Goal: Transaction & Acquisition: Obtain resource

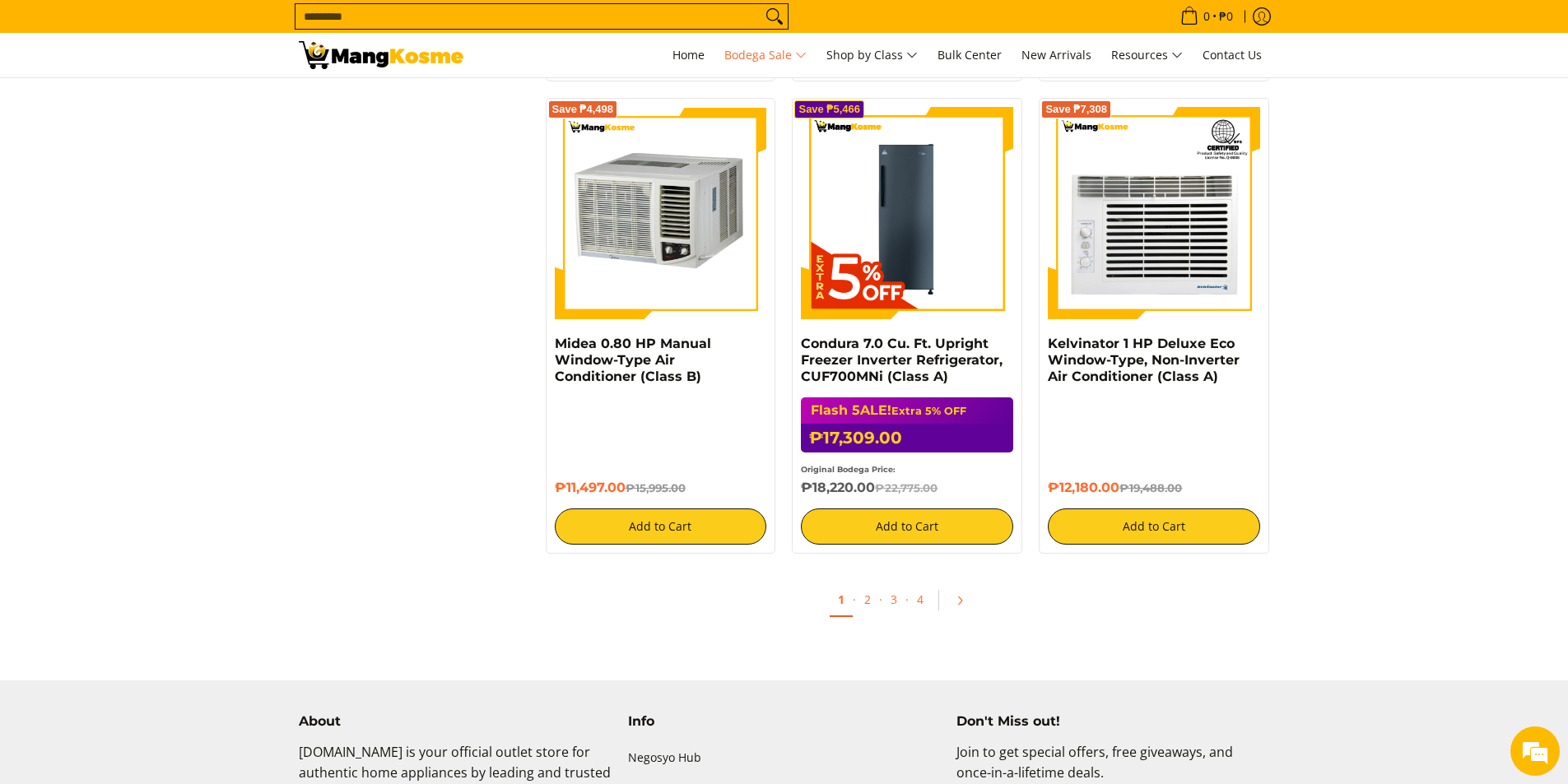
scroll to position [3704, 0]
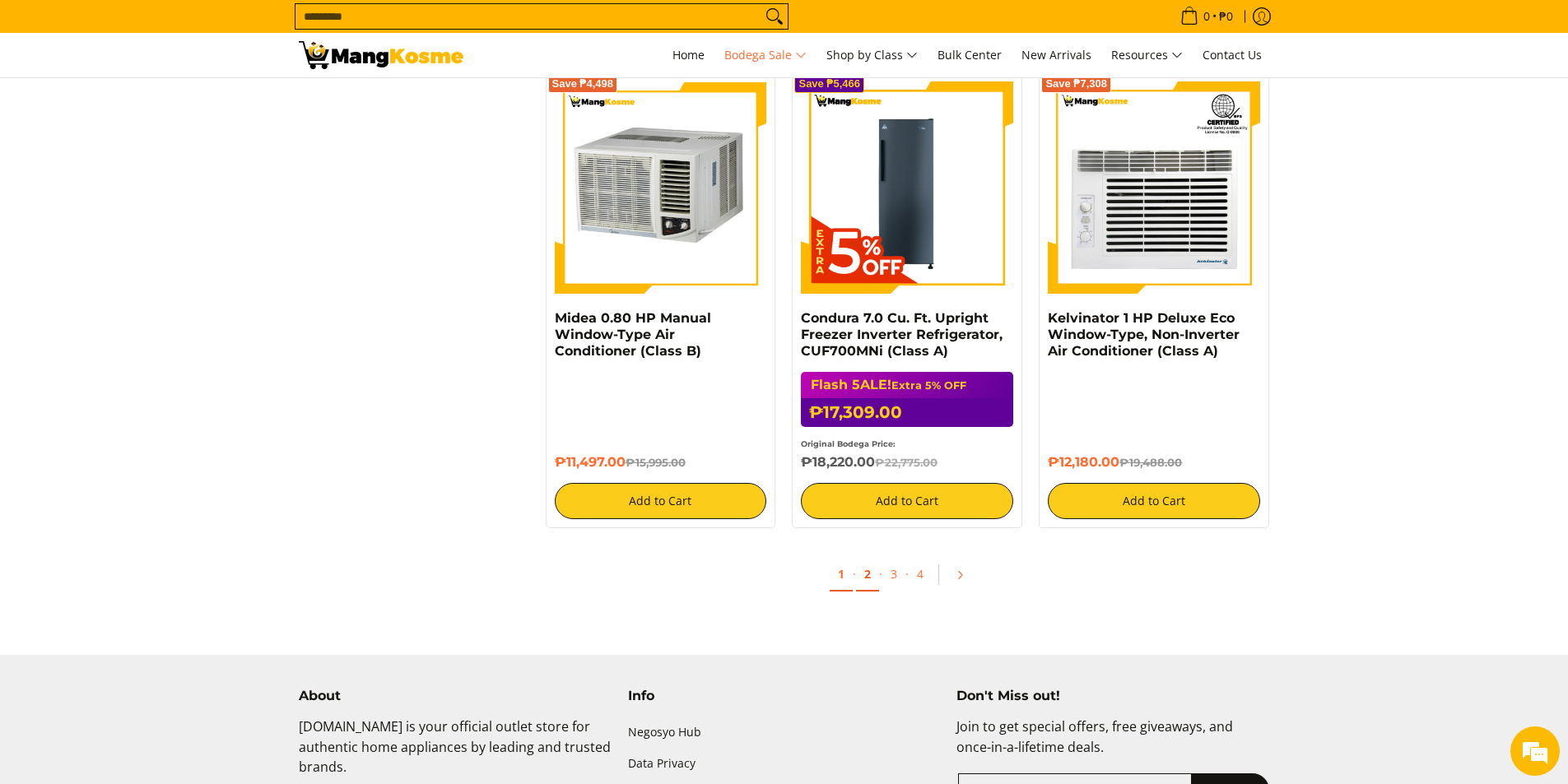
click at [865, 575] on link "2" at bounding box center [868, 575] width 23 height 34
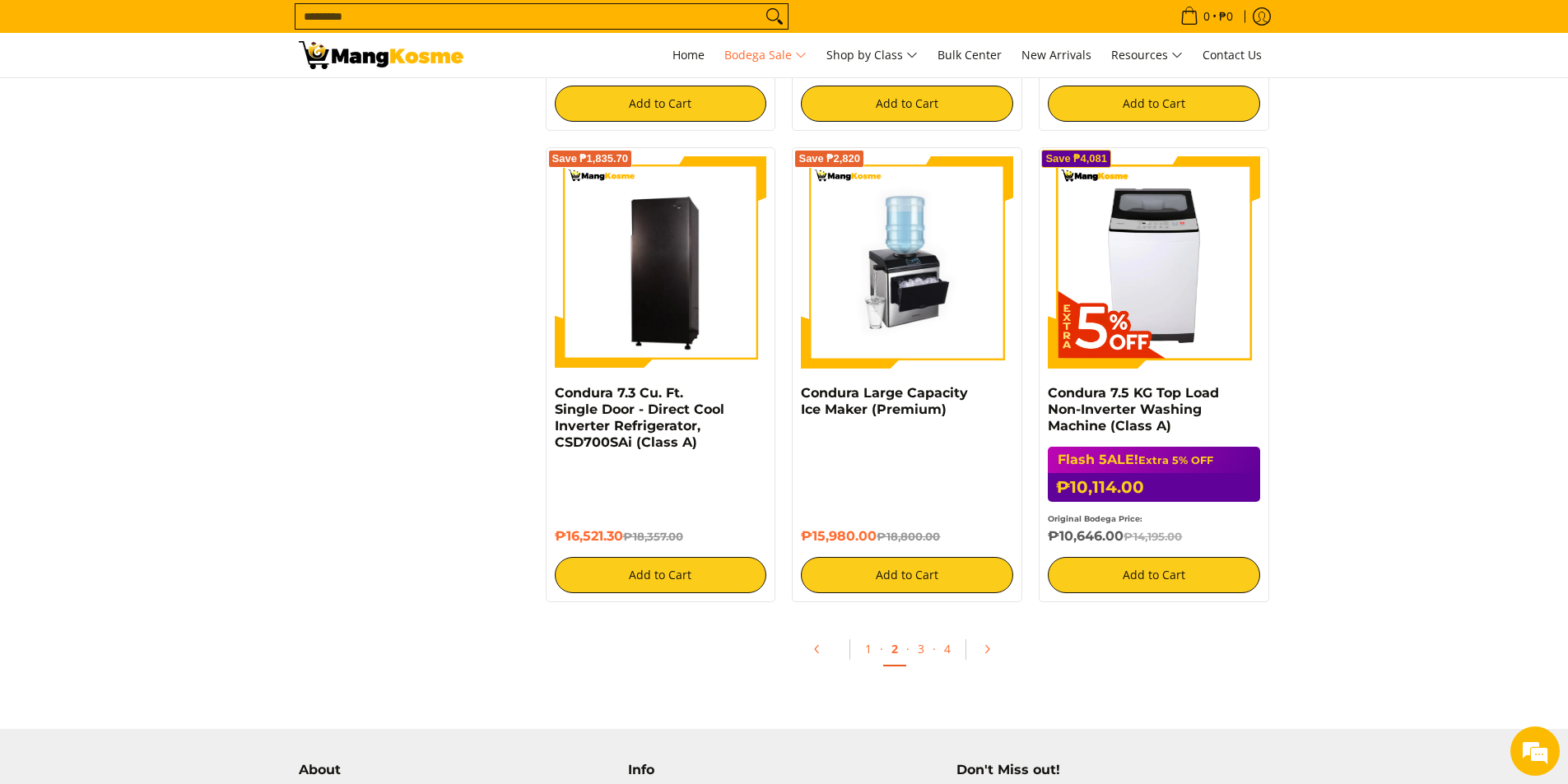
scroll to position [3465, 0]
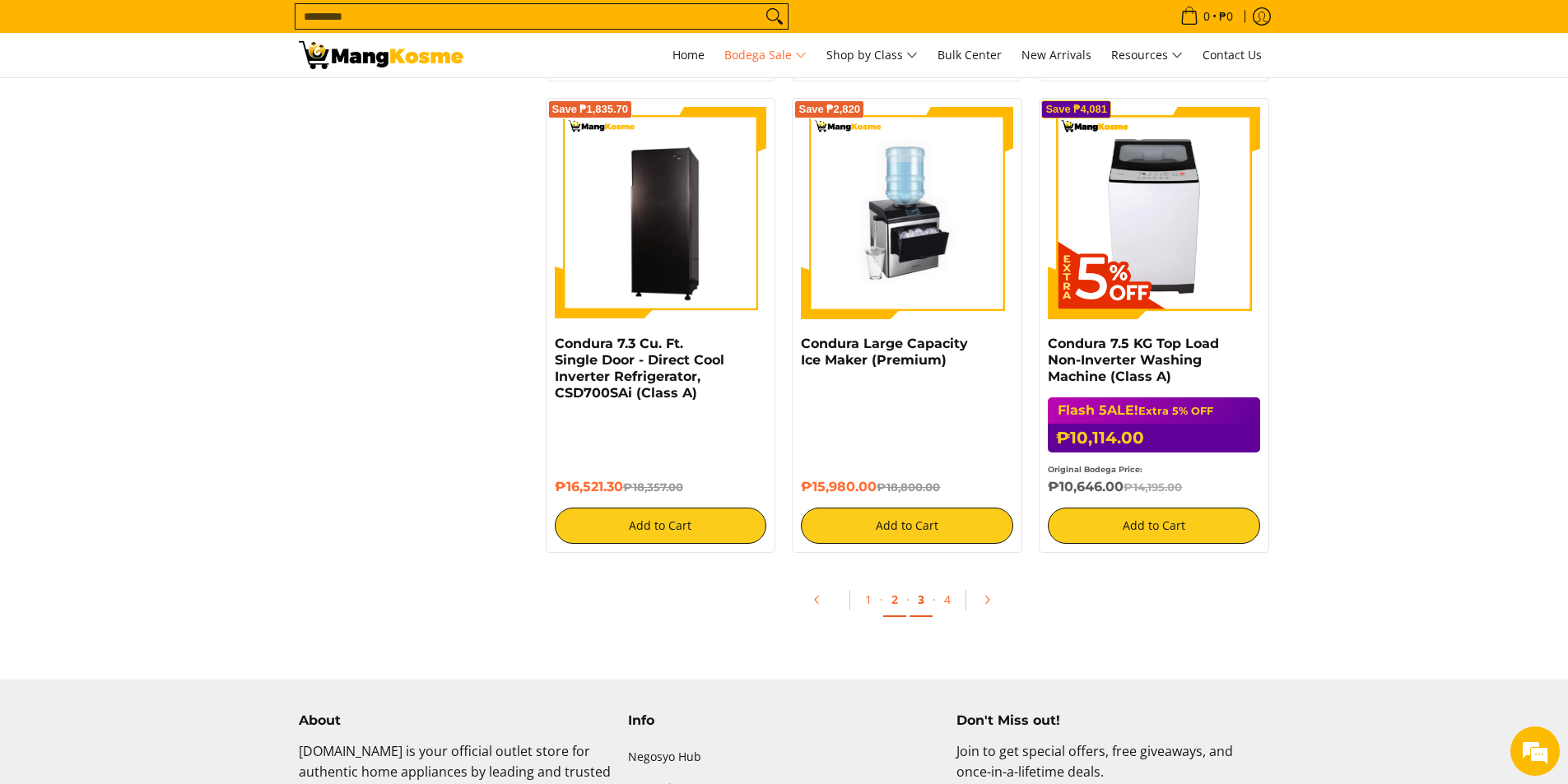
click at [919, 584] on link "3" at bounding box center [922, 601] width 23 height 34
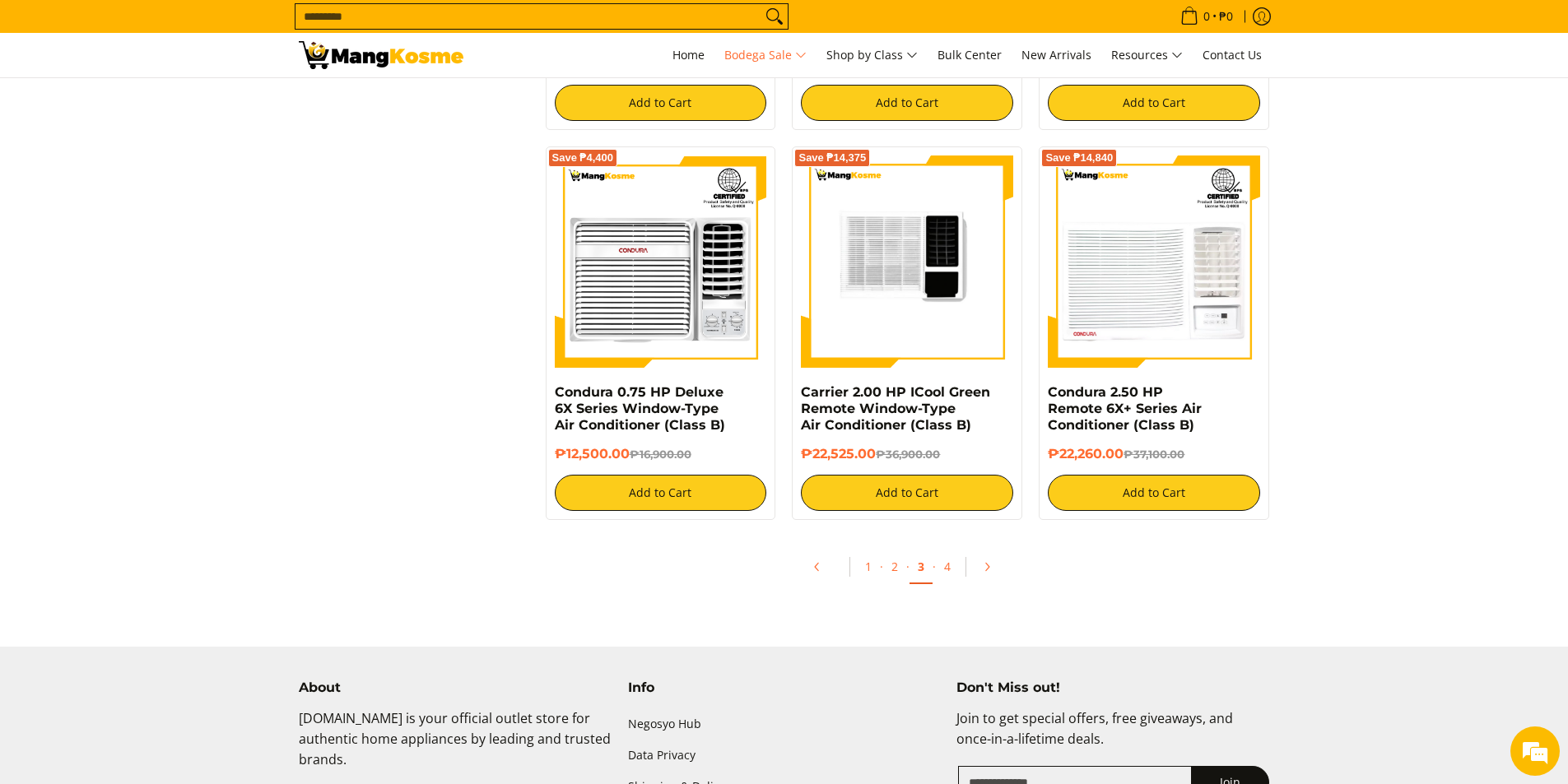
scroll to position [3374, 0]
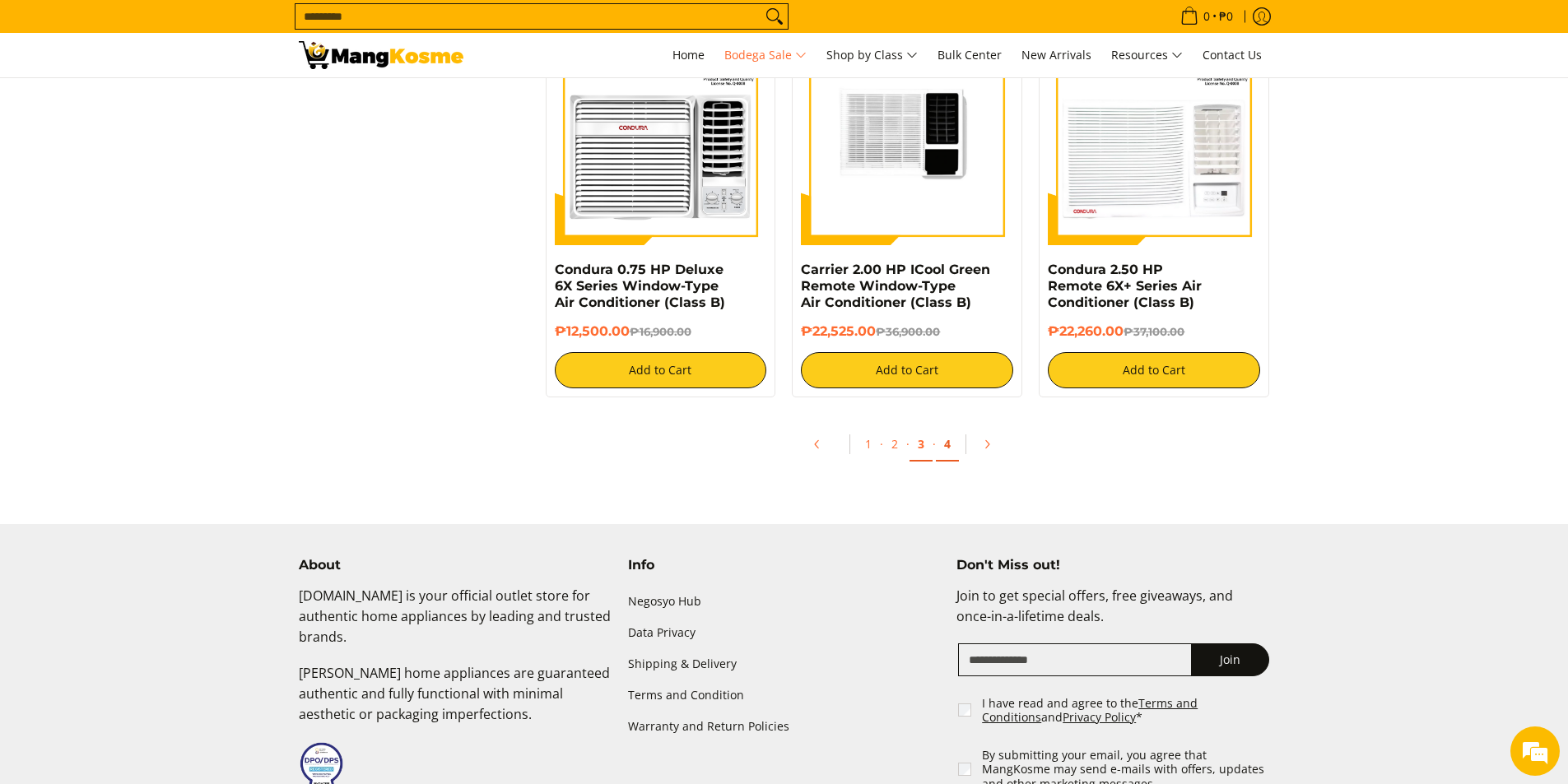
click at [946, 443] on link "4" at bounding box center [947, 445] width 23 height 34
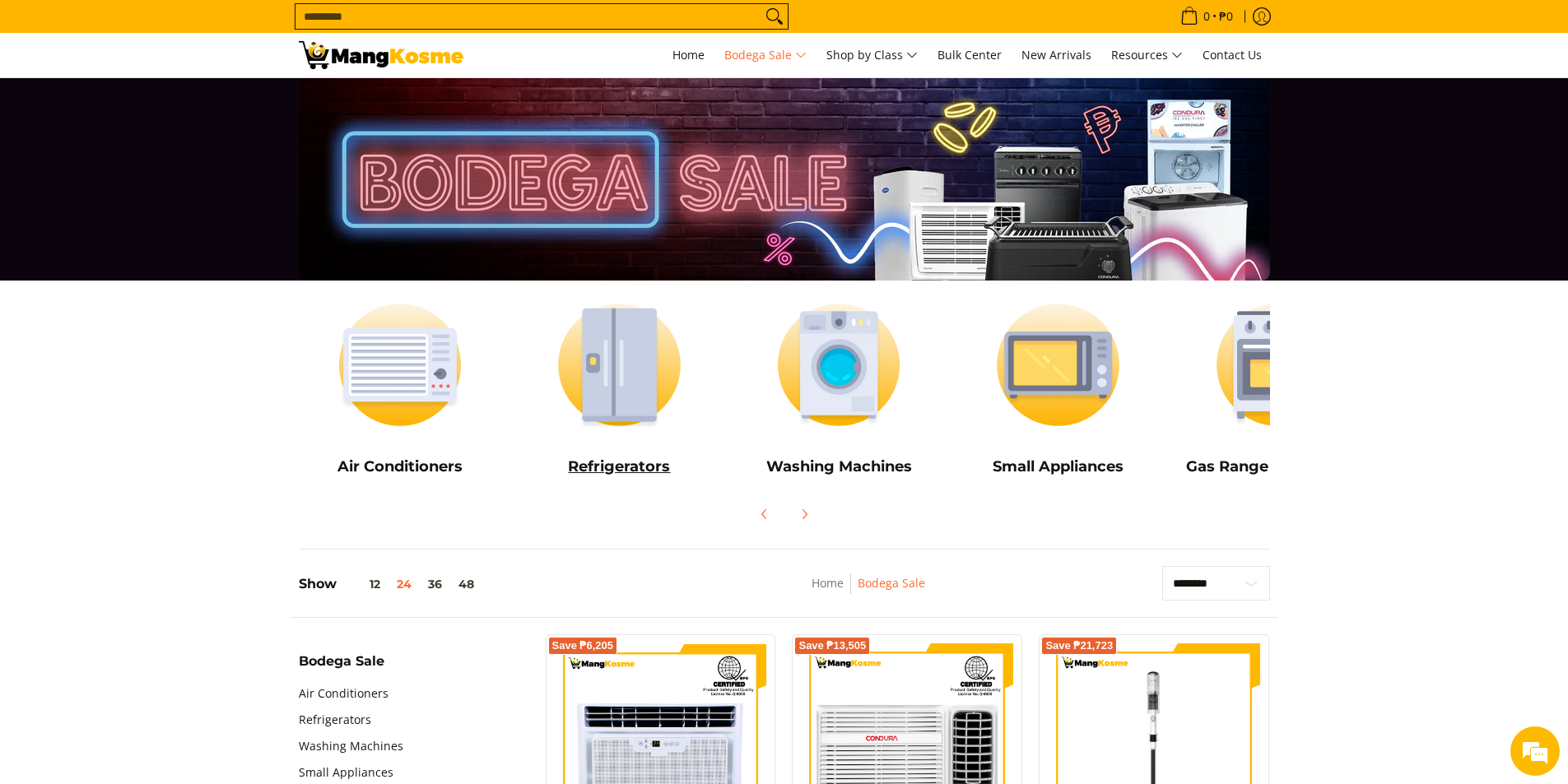
click at [613, 471] on h5 "Refrigerators" at bounding box center [620, 467] width 204 height 19
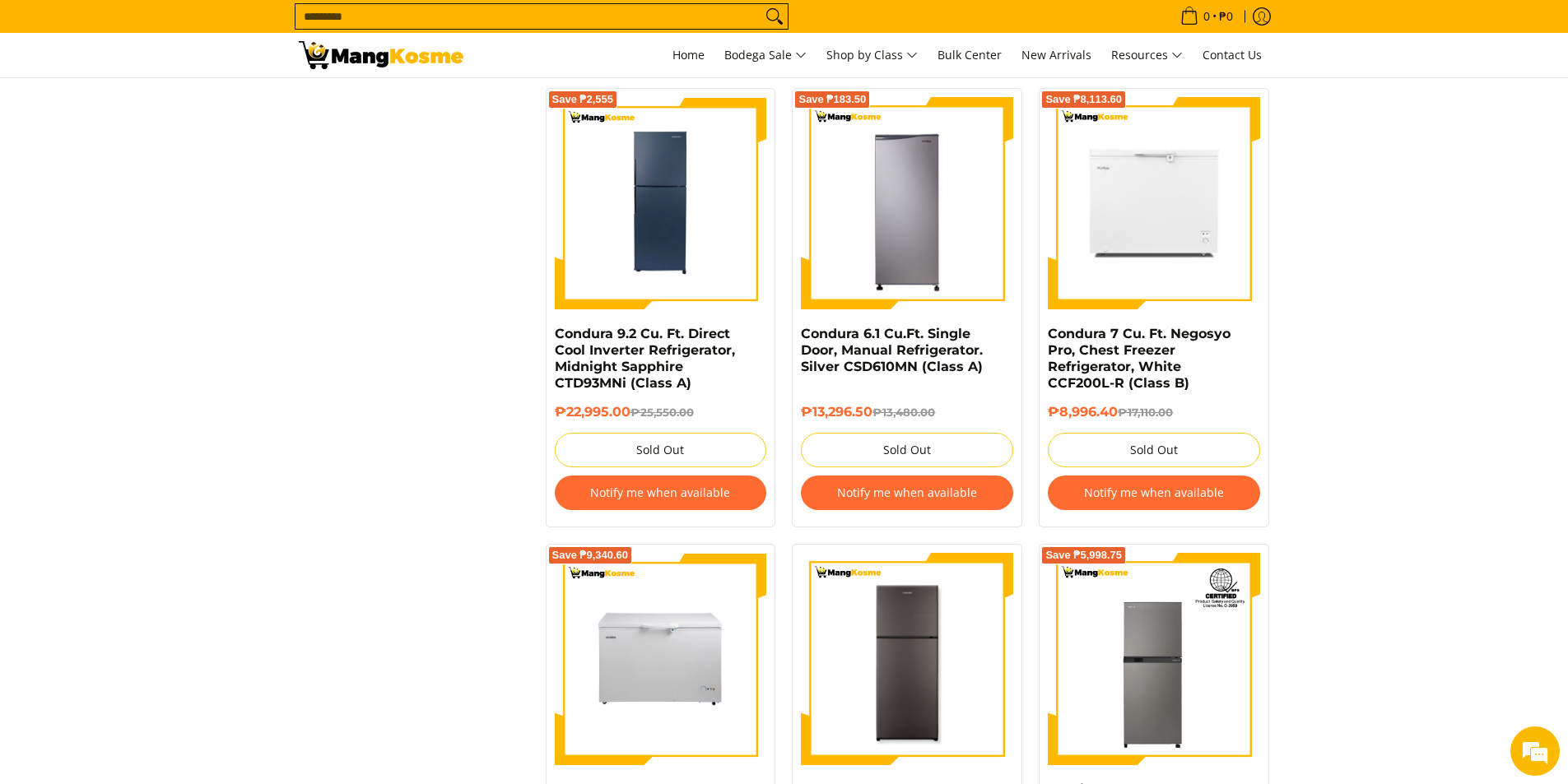
scroll to position [2963, 0]
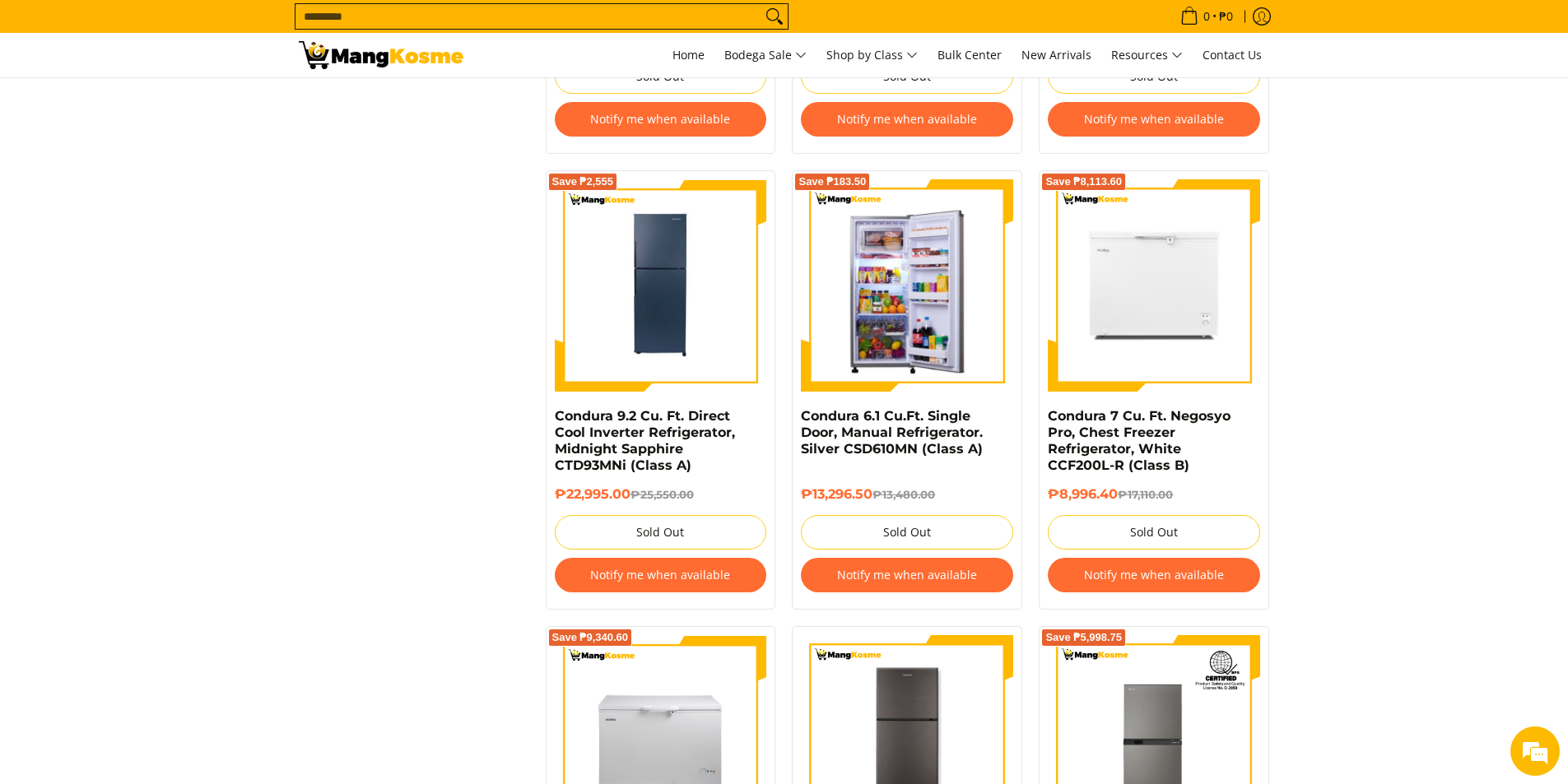
click at [864, 296] on img at bounding box center [907, 286] width 213 height 213
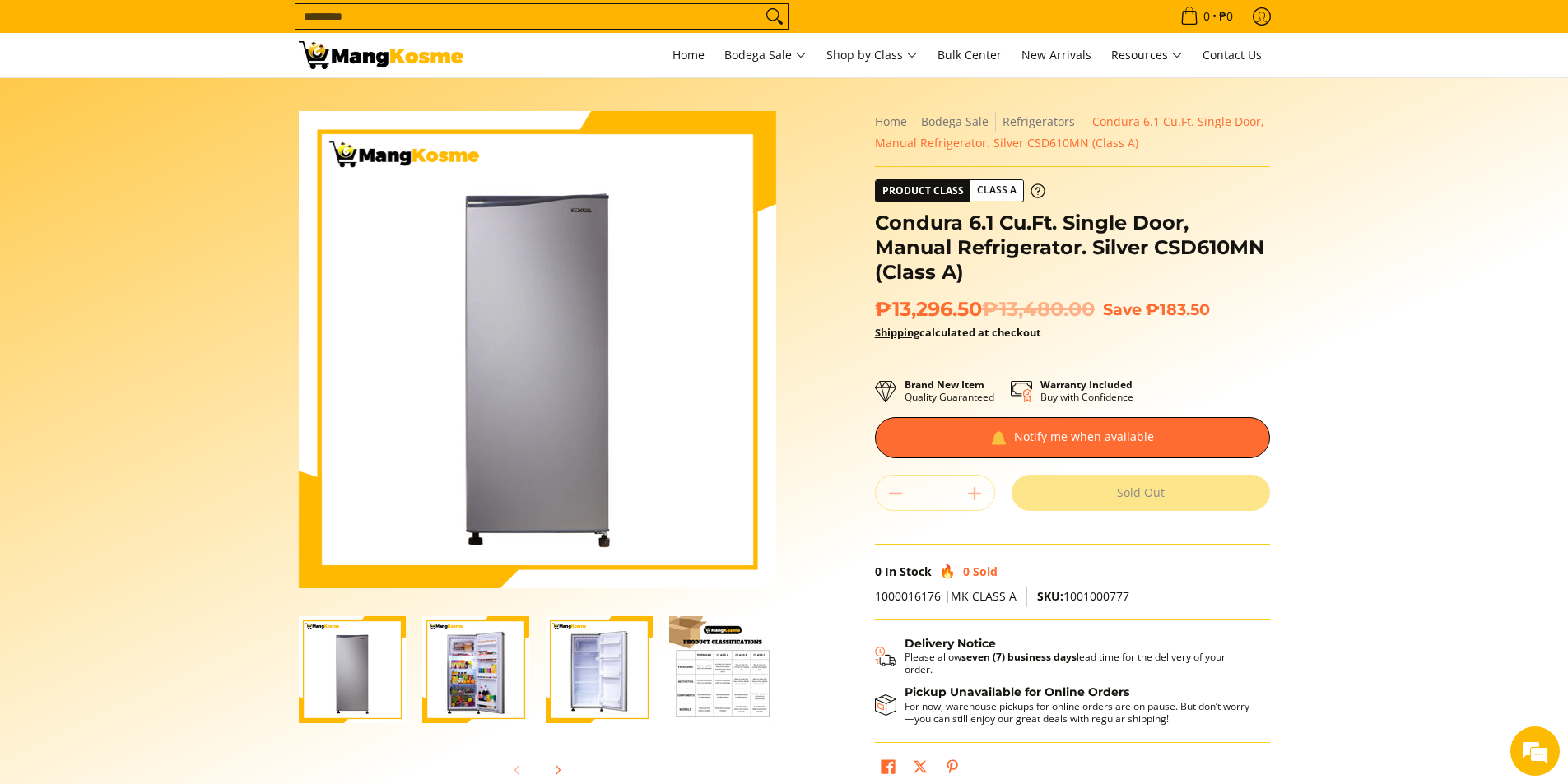
click at [470, 663] on img "Condura 6.1 Cu.Ft. Single Door, Manual Refrigerator. Silver CSD610MN (Class A)-2" at bounding box center [476, 670] width 107 height 107
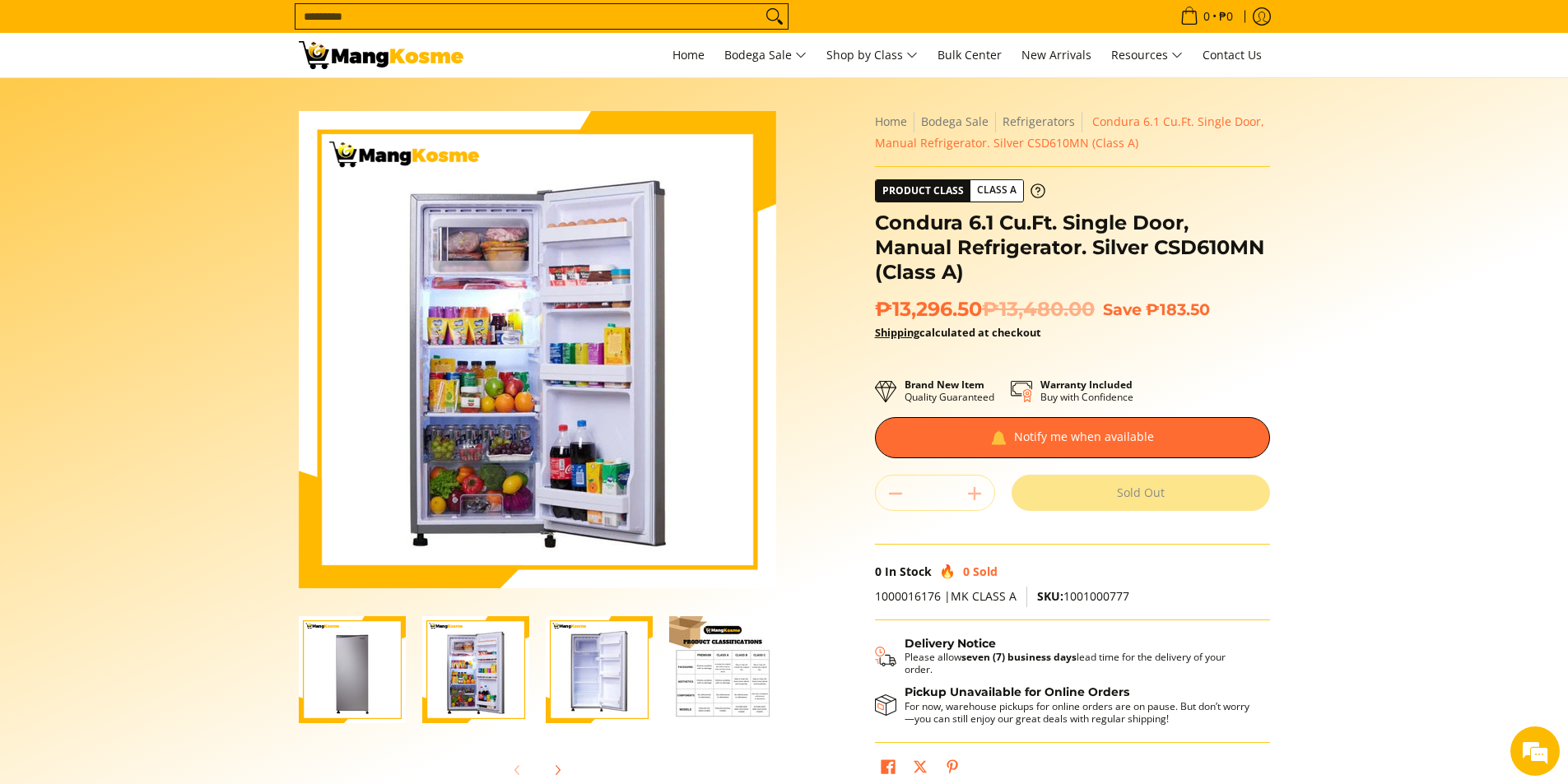
click at [568, 672] on img "Condura 6.1 Cu.Ft. Single Door, Manual Refrigerator. Silver CSD610MN (Class A)-3" at bounding box center [599, 670] width 107 height 107
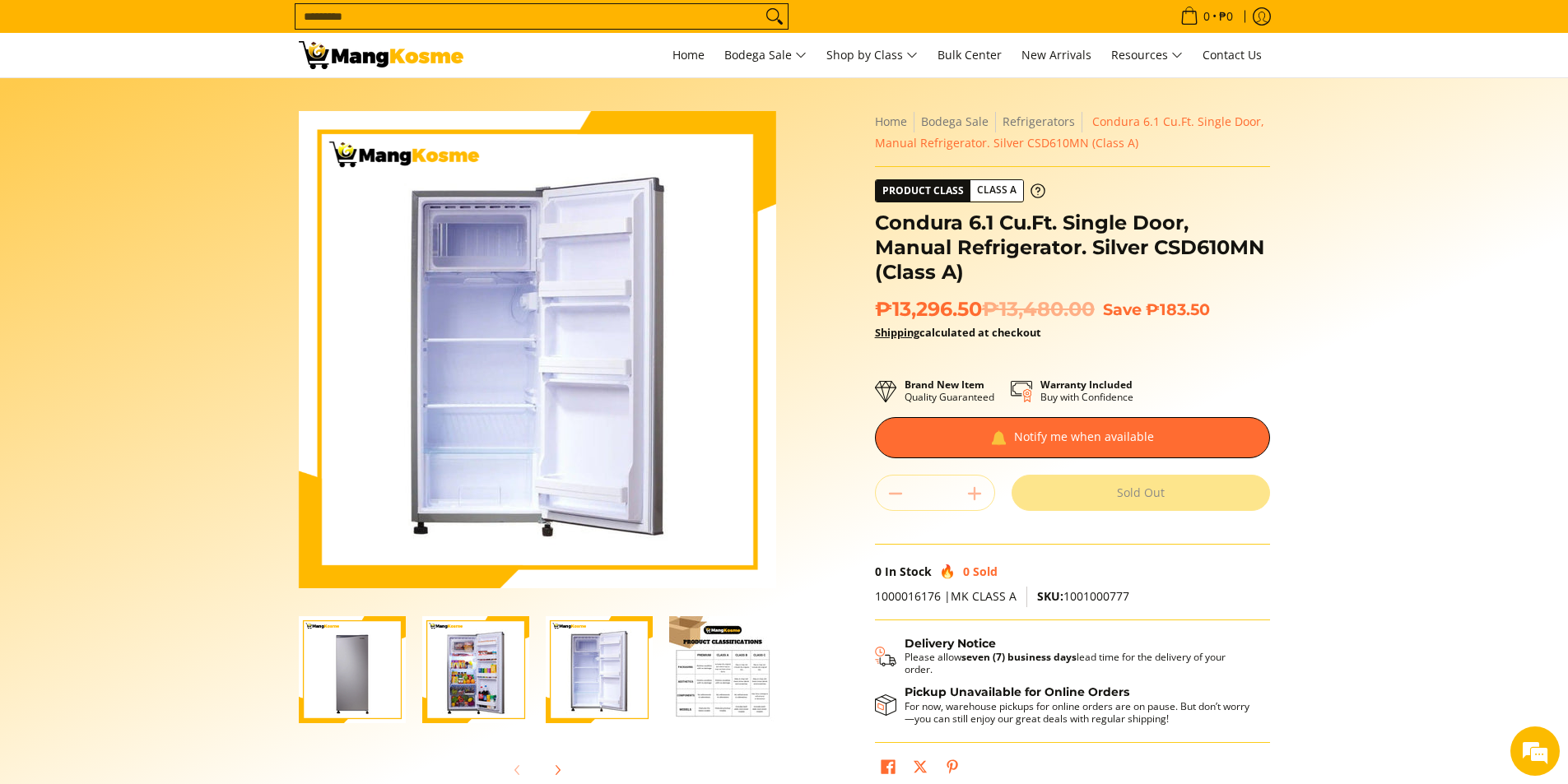
click at [146, 438] on section "Skip to Main Content Enable zoom Disable zoom Enable zoom Disable zoom Enable z…" at bounding box center [784, 455] width 1568 height 752
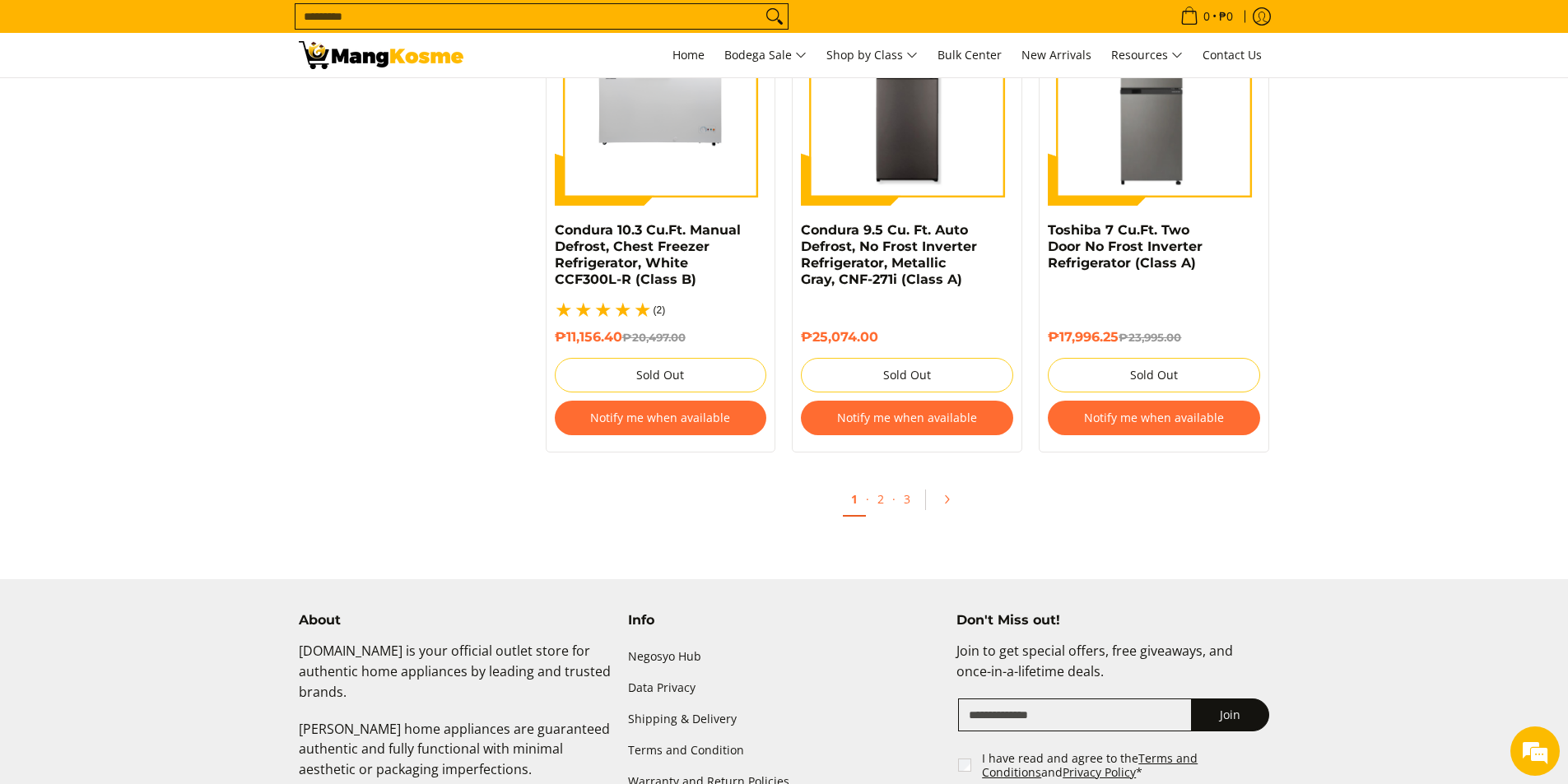
scroll to position [3712, 0]
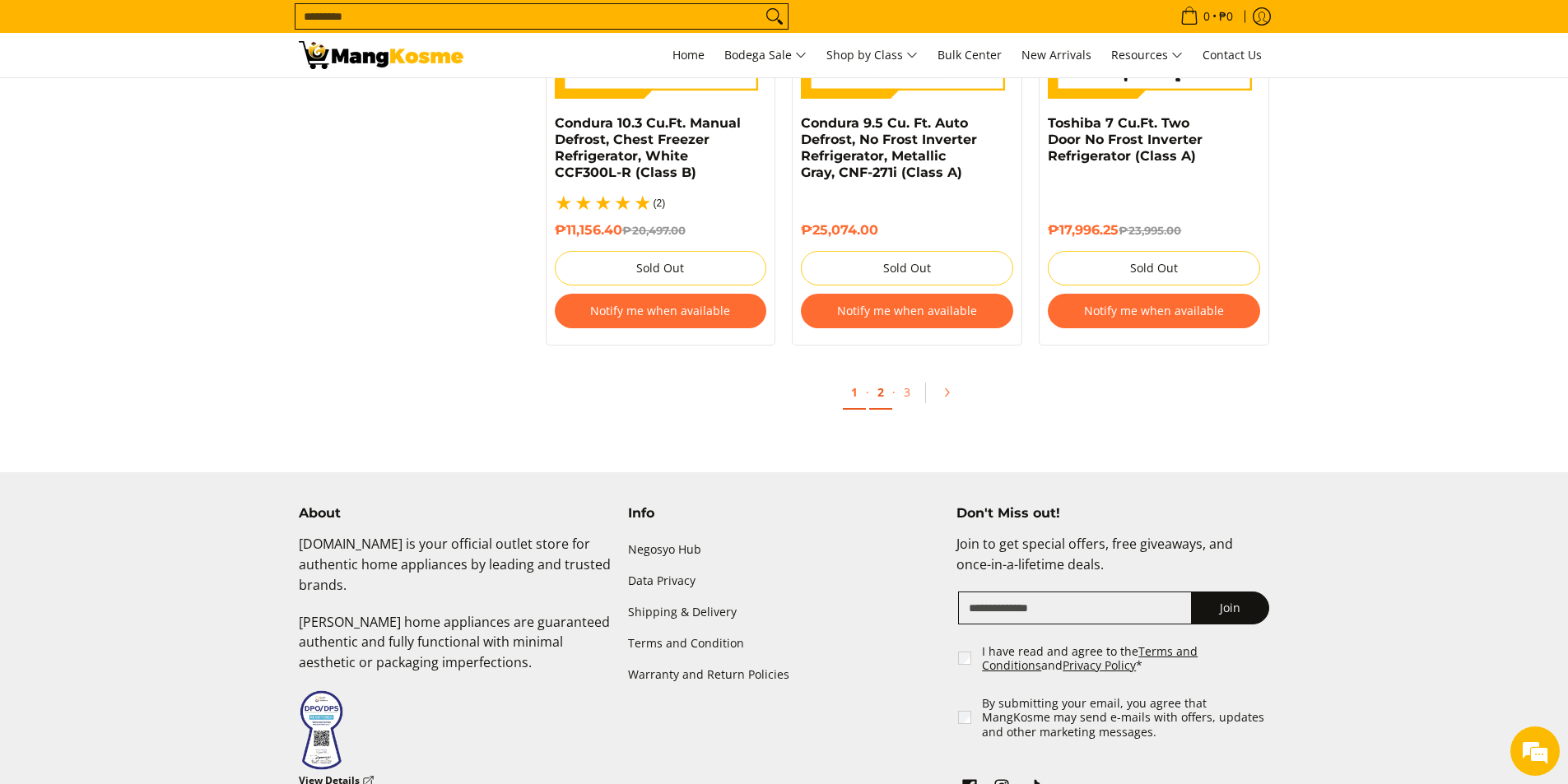
click at [889, 380] on link "2" at bounding box center [880, 393] width 23 height 34
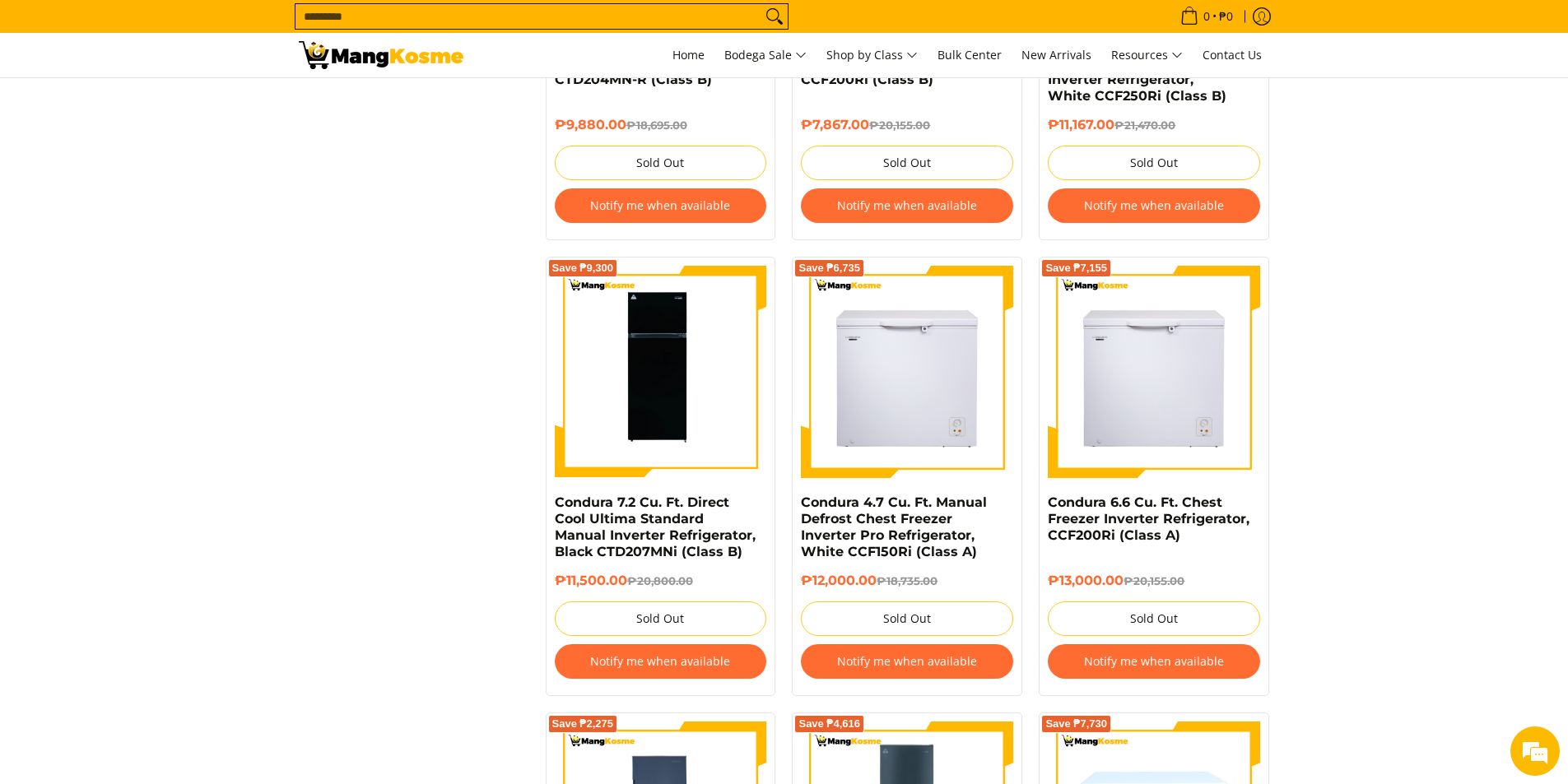
scroll to position [1481, 0]
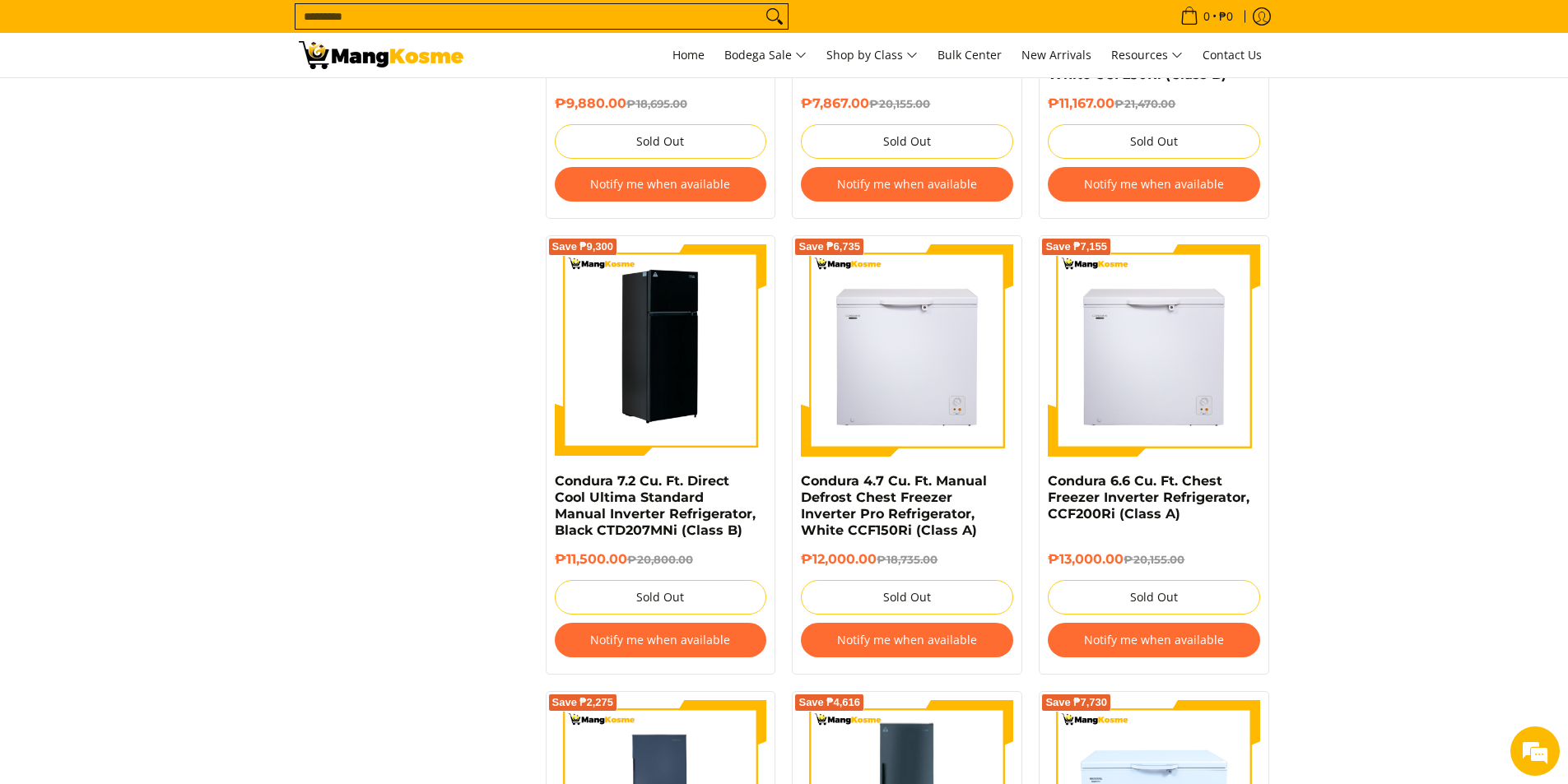
click at [625, 367] on img at bounding box center [661, 351] width 213 height 213
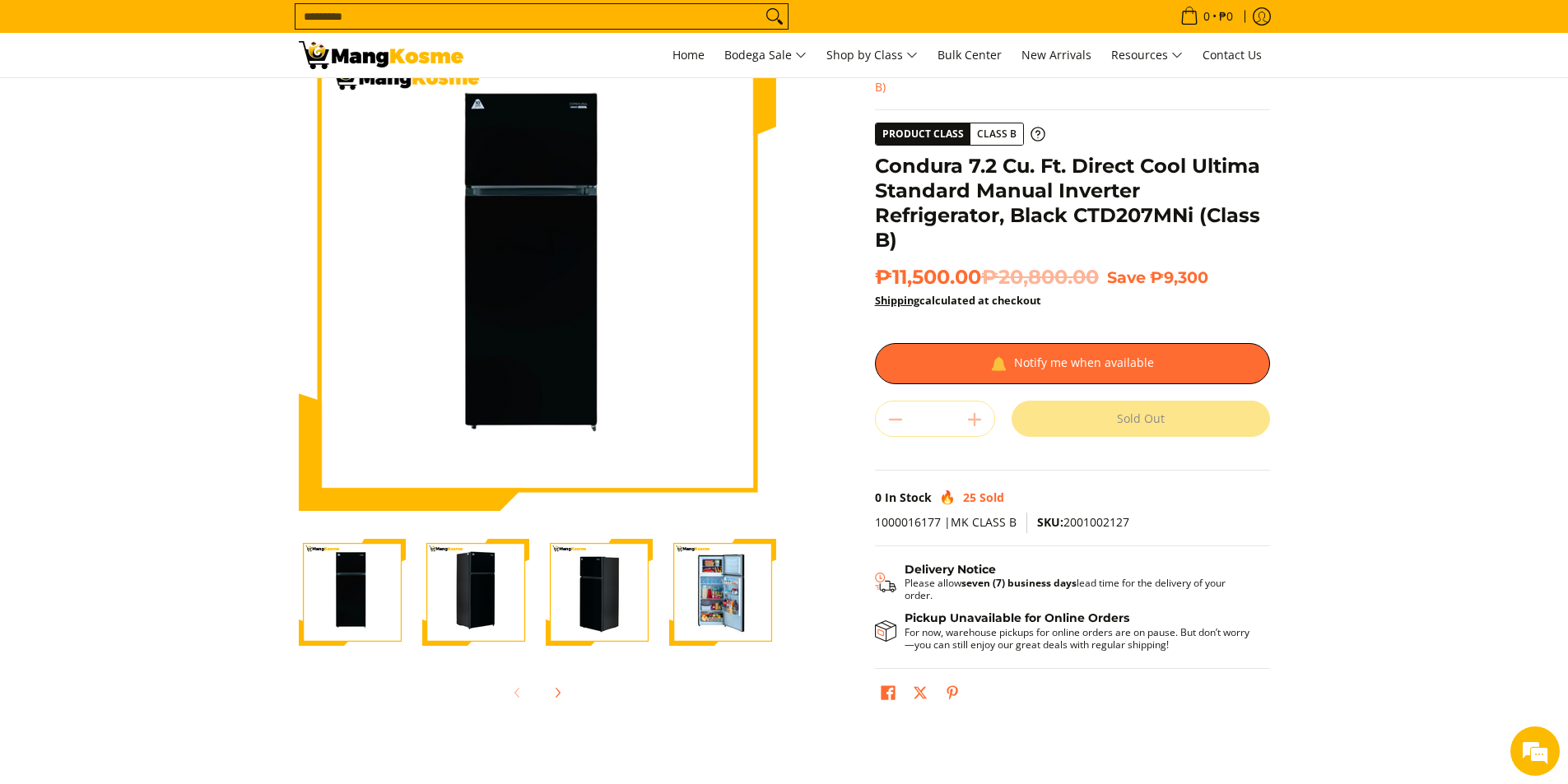
scroll to position [164, 0]
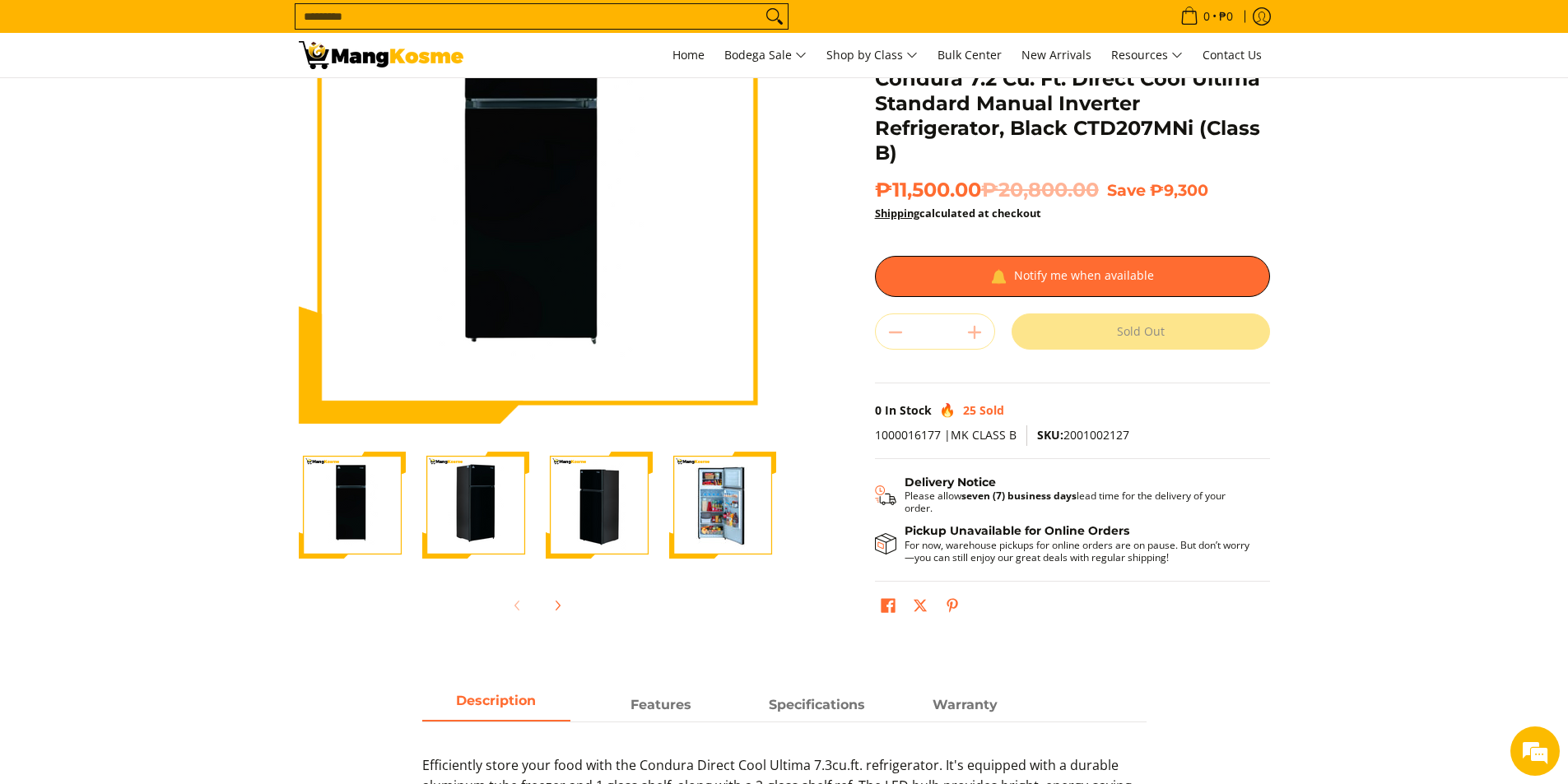
click at [725, 494] on img "Condura 7.2 Cu. Ft. Direct Cool Ultima Standard Manual Inverter Refrigerator, B…" at bounding box center [722, 505] width 107 height 107
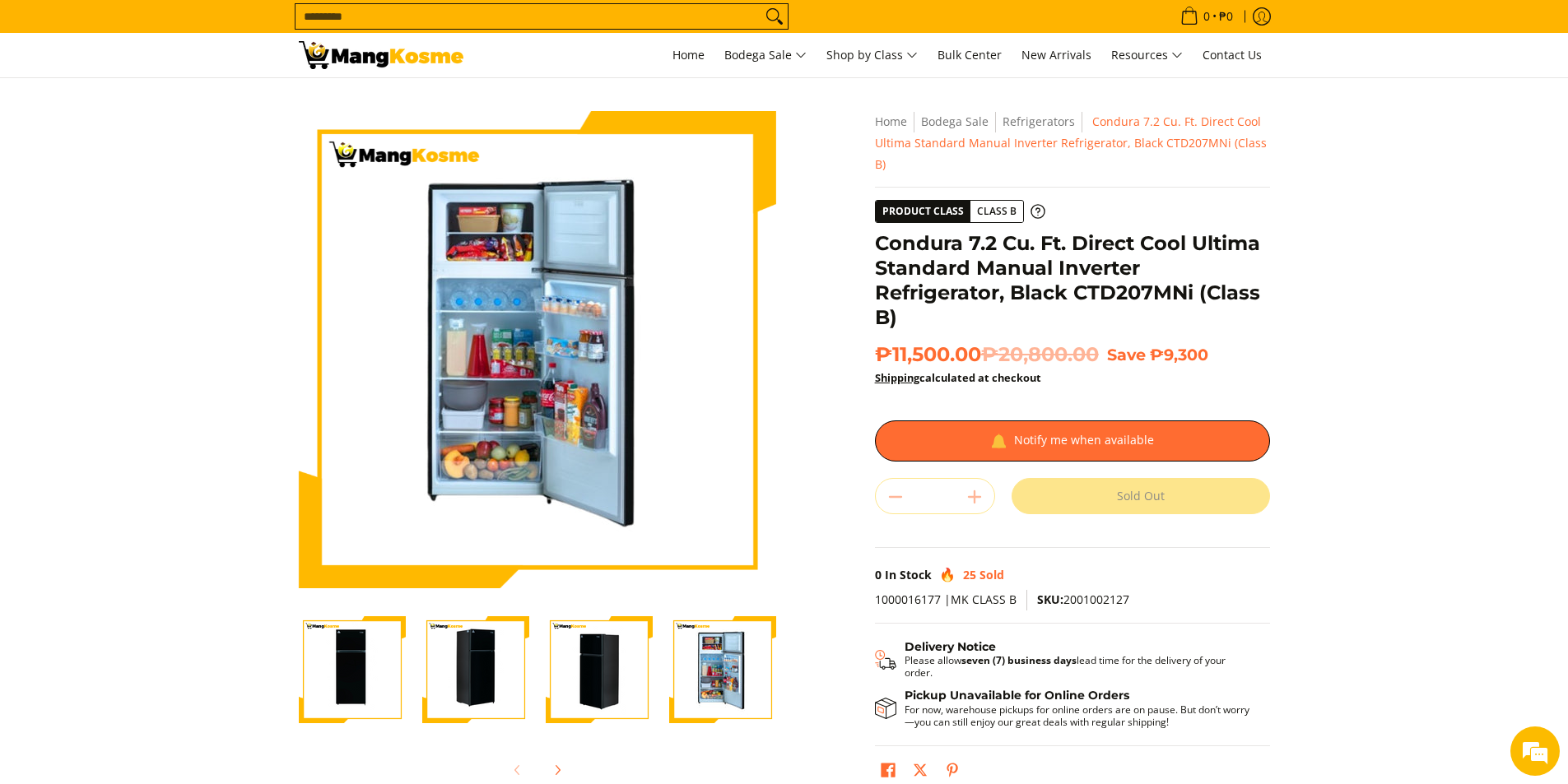
scroll to position [0, 0]
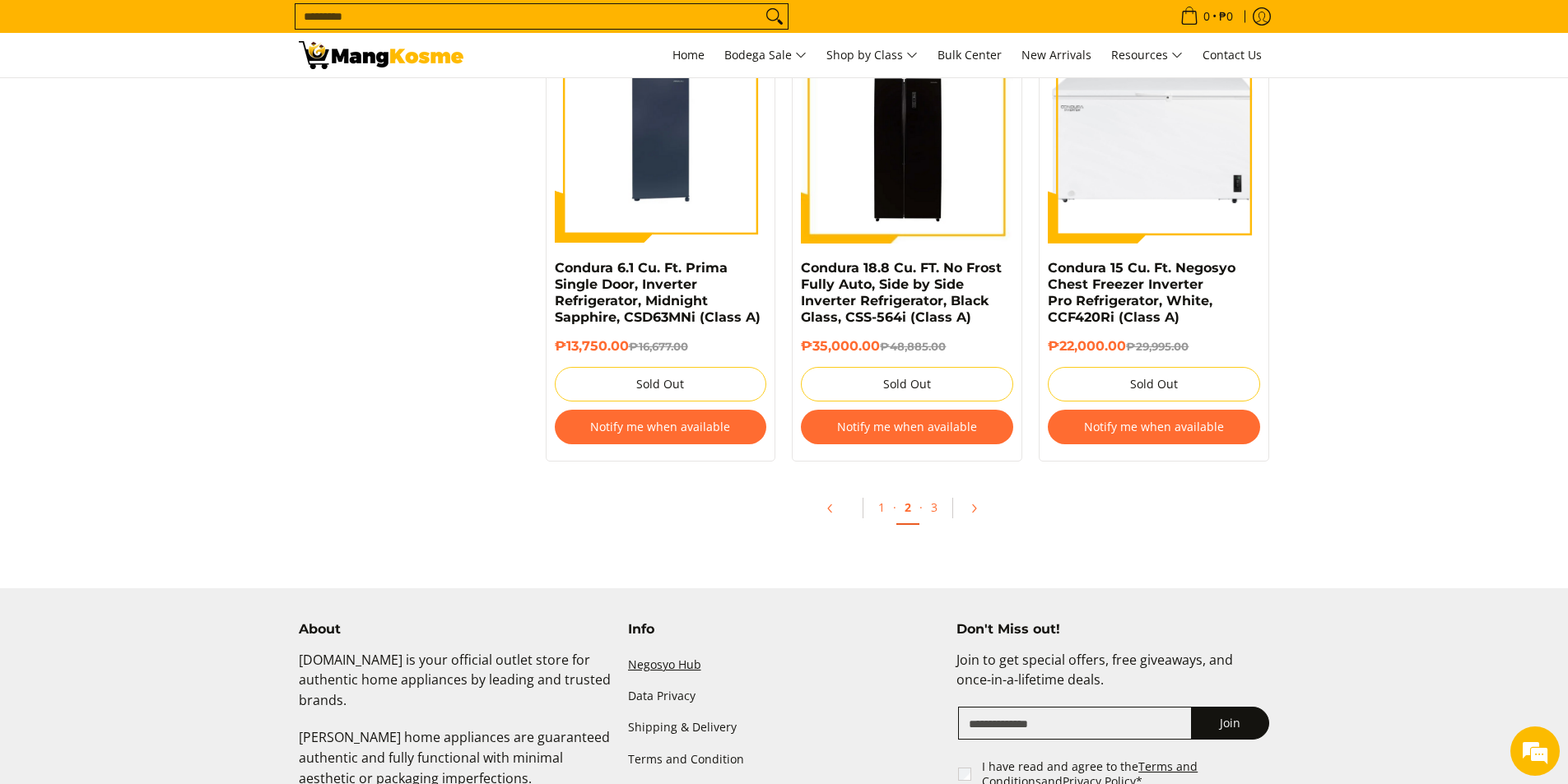
scroll to position [3528, 0]
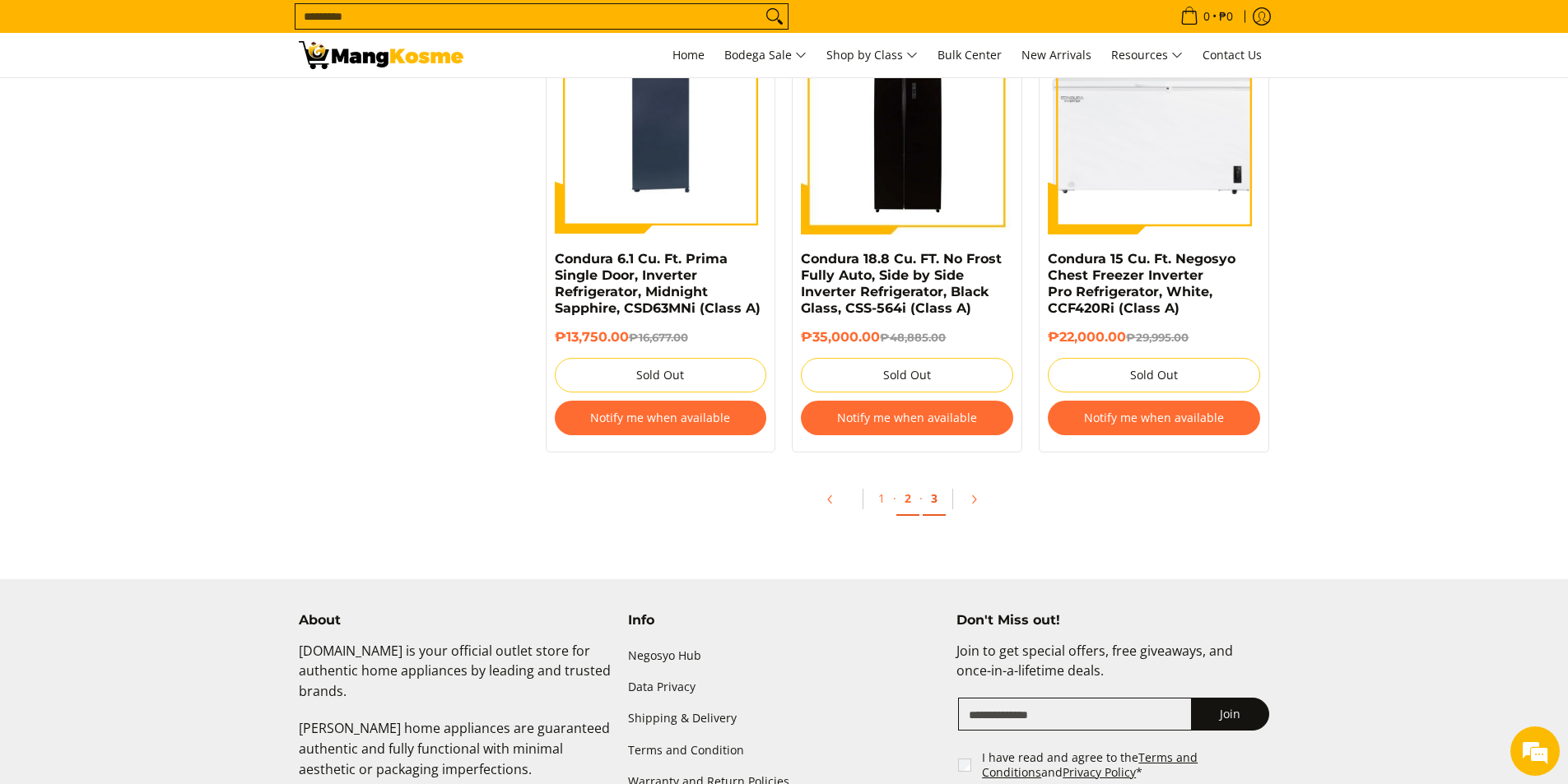
click at [938, 496] on link "3" at bounding box center [934, 499] width 23 height 34
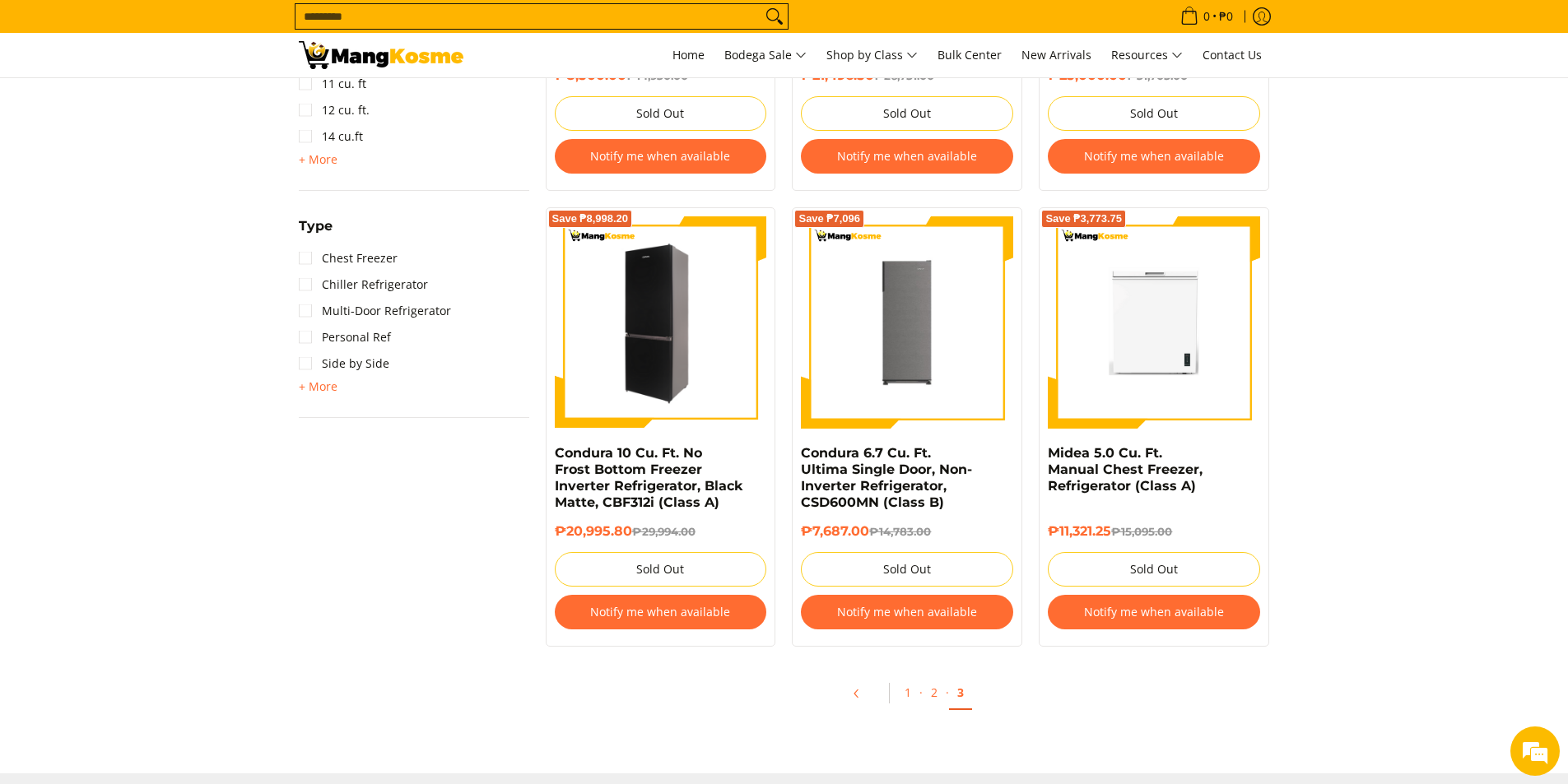
click at [651, 369] on img at bounding box center [661, 322] width 213 height 213
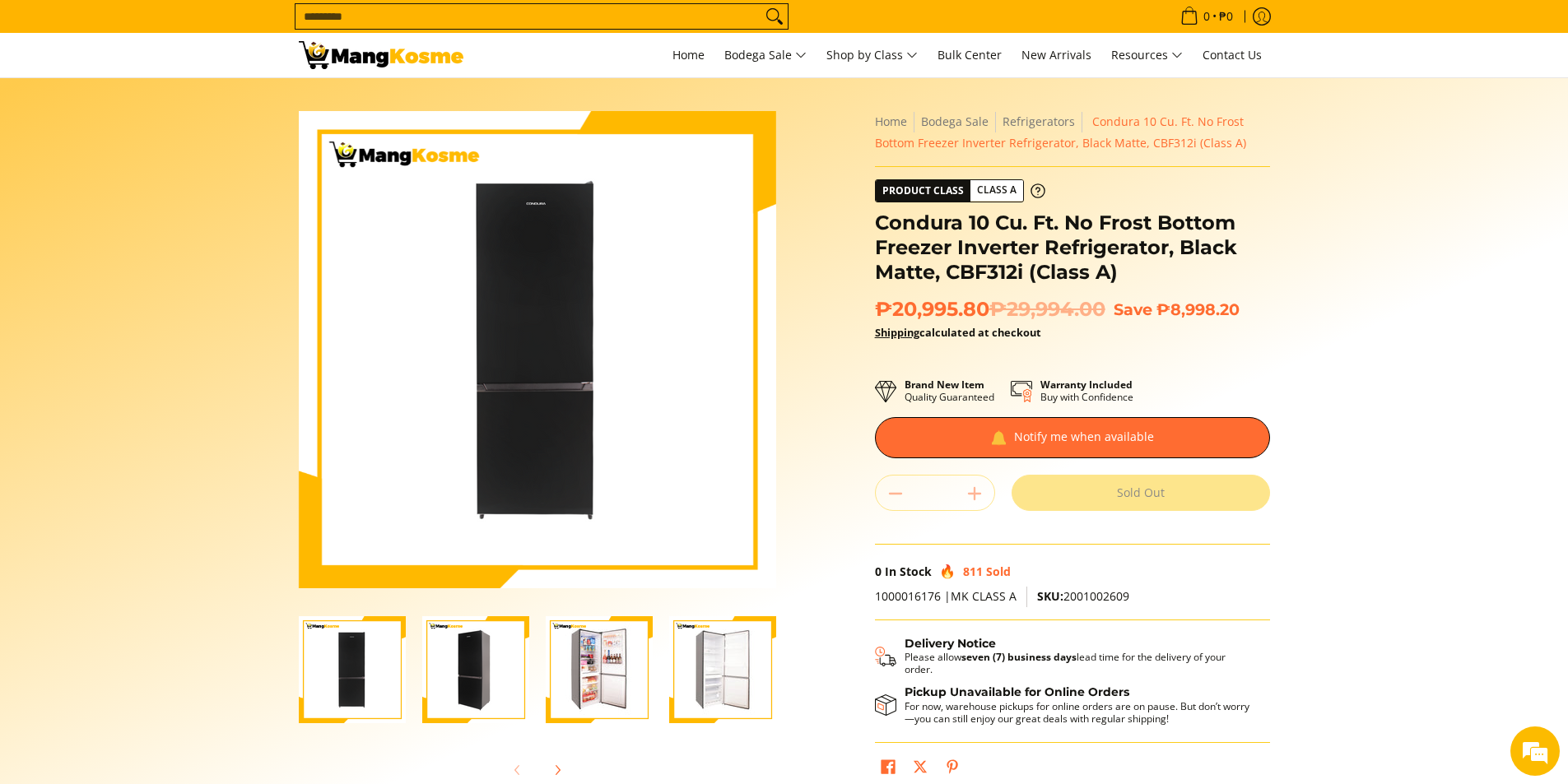
click at [613, 688] on img "Condura 10 Cu. Ft. No Frost Bottom Freezer Inverter Refrigerator, Black Matte, …" at bounding box center [599, 670] width 107 height 107
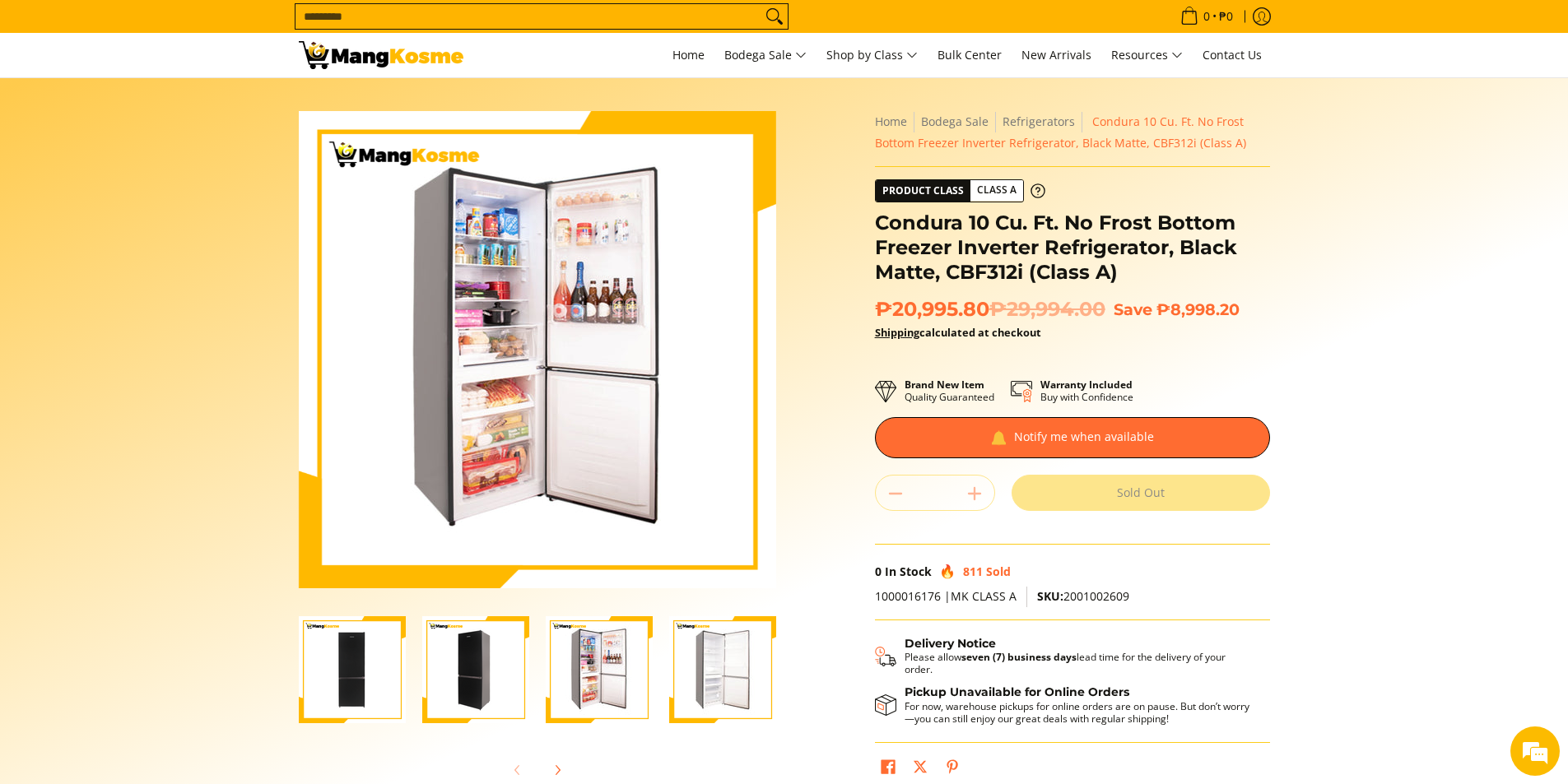
click at [726, 663] on img "Condura 10 Cu. Ft. No Frost Bottom Freezer Inverter Refrigerator, Black Matte, …" at bounding box center [722, 670] width 107 height 107
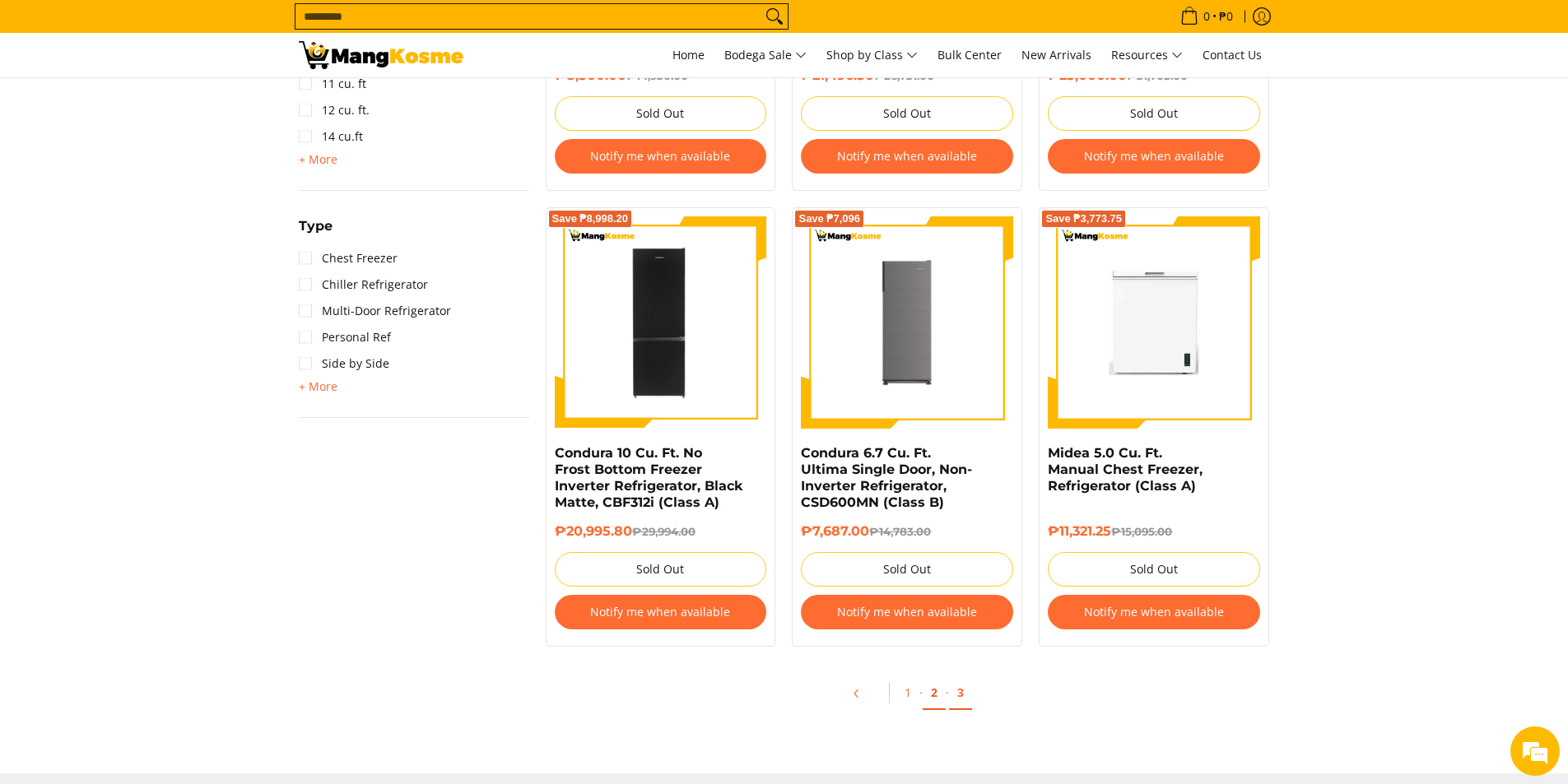
click at [923, 690] on link "2" at bounding box center [934, 694] width 23 height 34
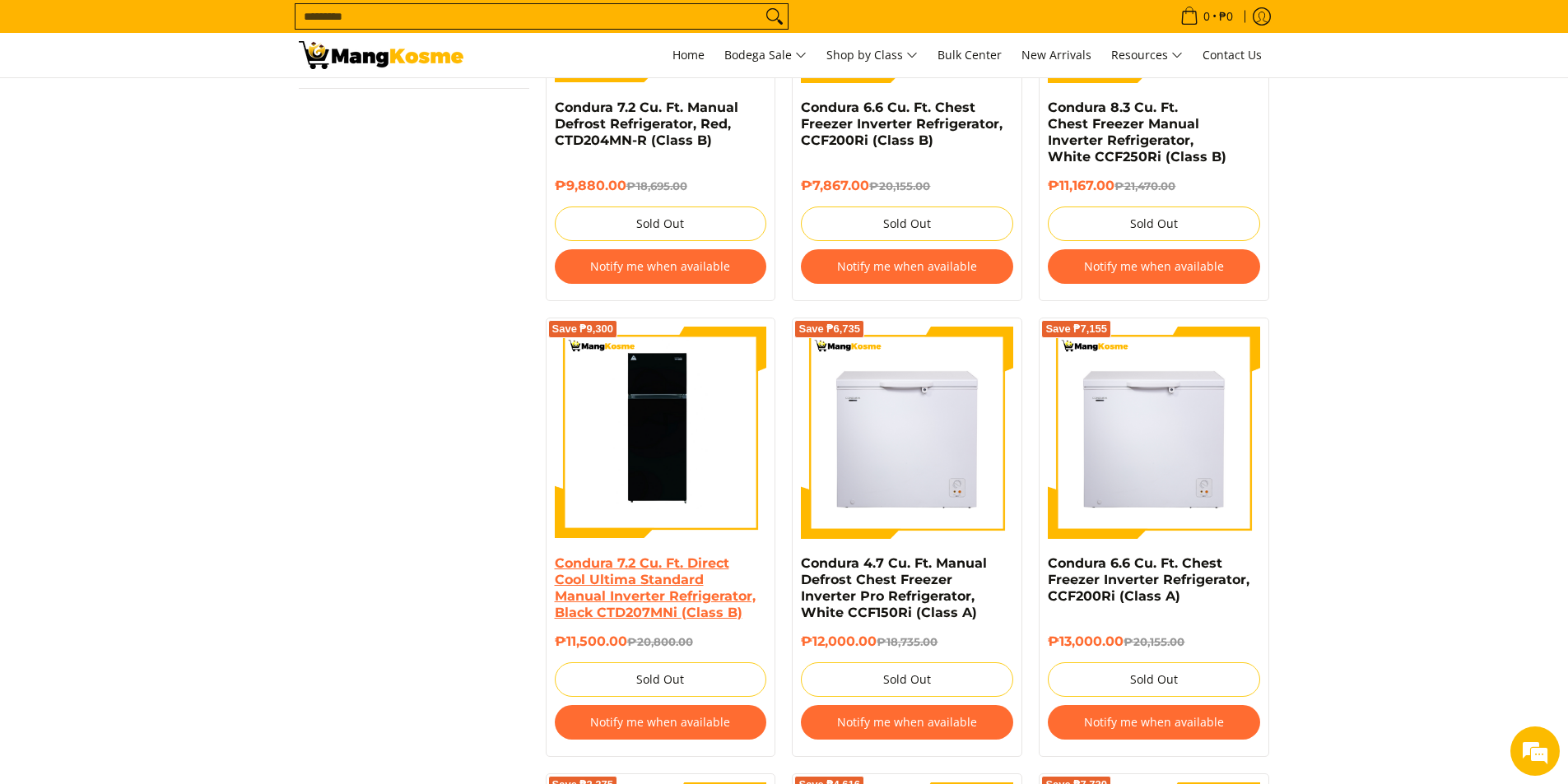
click at [701, 593] on link "Condura 7.2 Cu. Ft. Direct Cool Ultima Standard Manual Inverter Refrigerator, B…" at bounding box center [655, 588] width 201 height 65
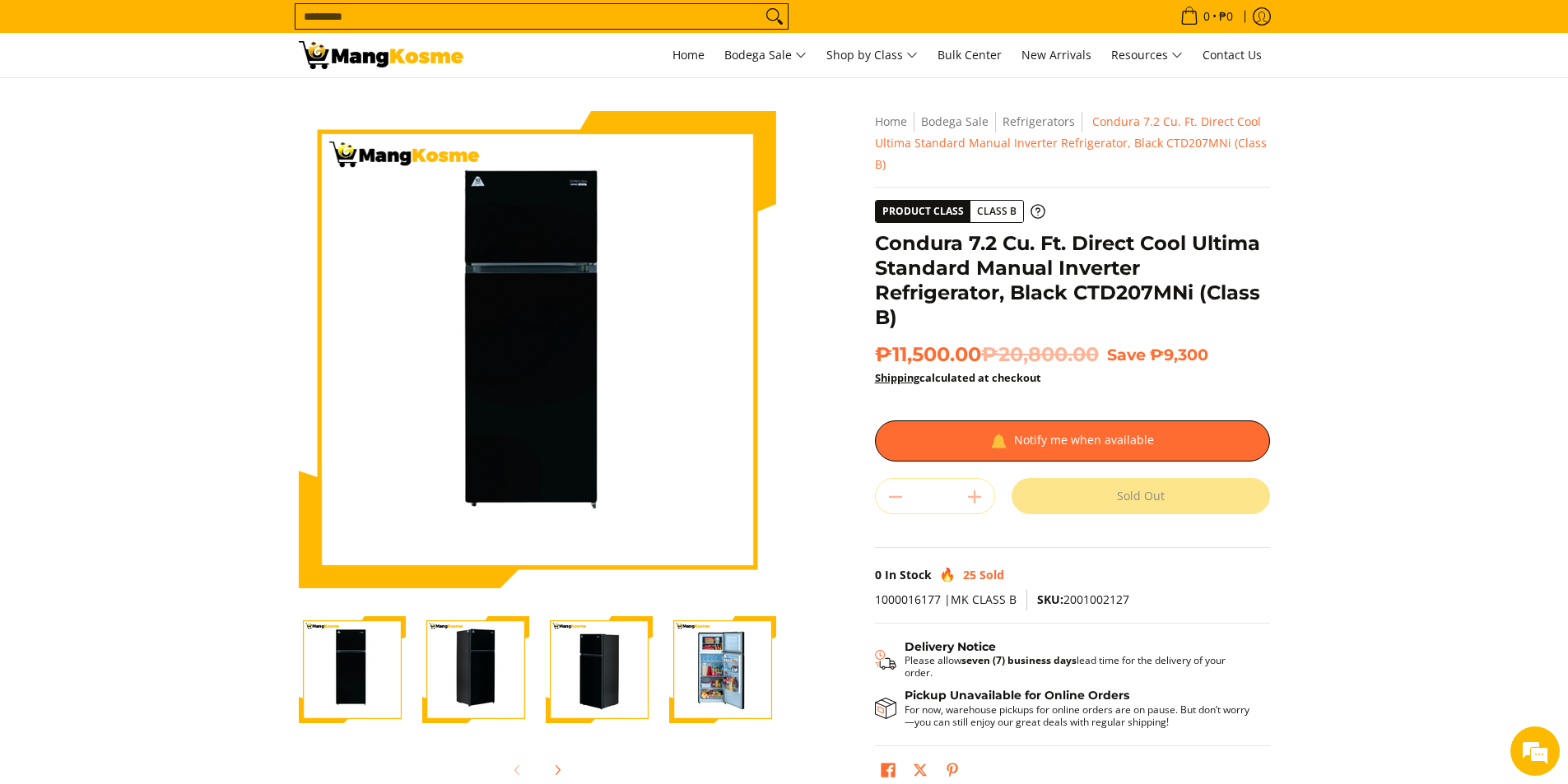
click at [702, 667] on img "Condura 7.2 Cu. Ft. Direct Cool Ultima Standard Manual Inverter Refrigerator, B…" at bounding box center [722, 670] width 107 height 107
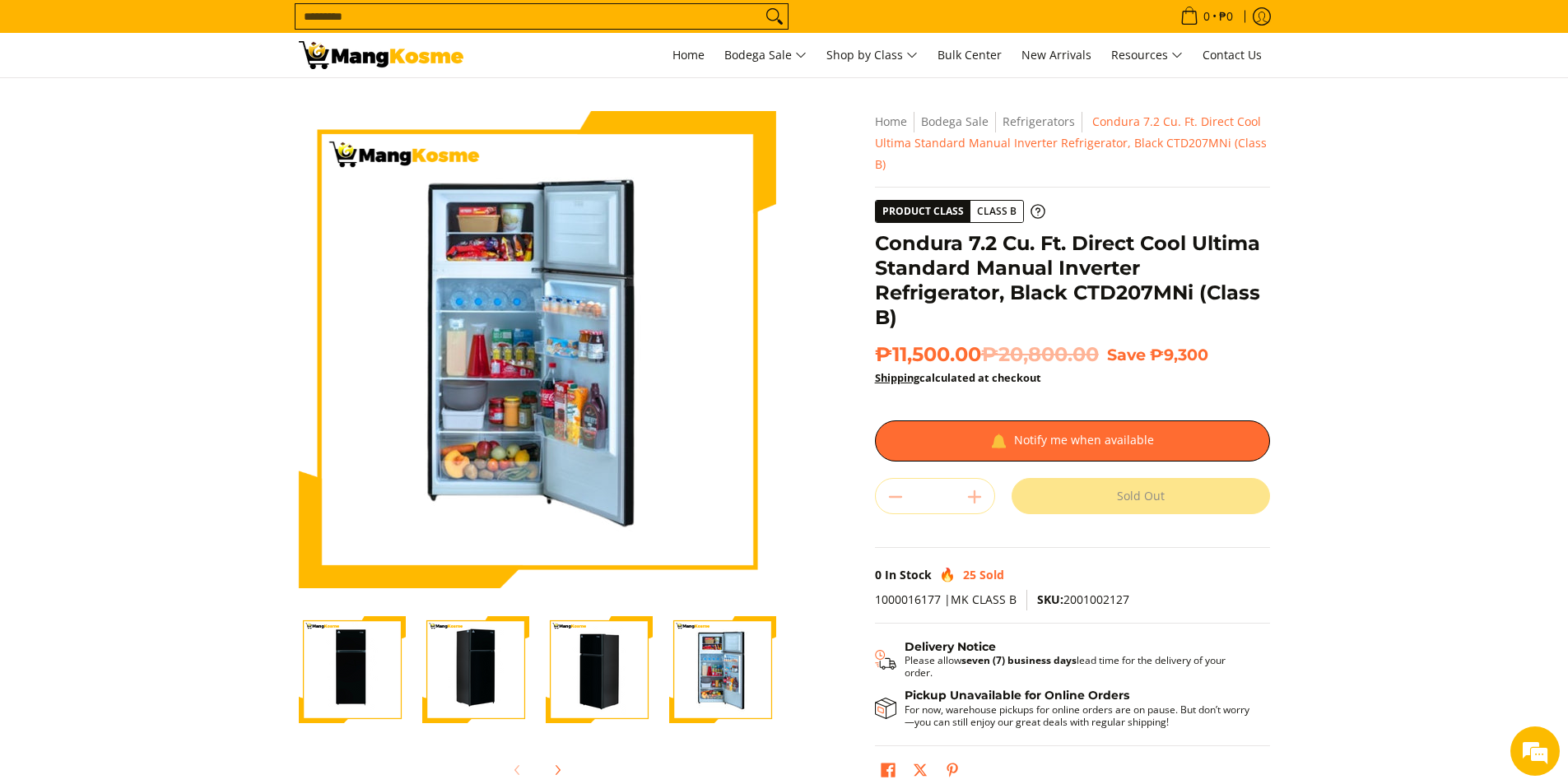
click at [612, 679] on img "Condura 7.2 Cu. Ft. Direct Cool Ultima Standard Manual Inverter Refrigerator, B…" at bounding box center [599, 670] width 107 height 107
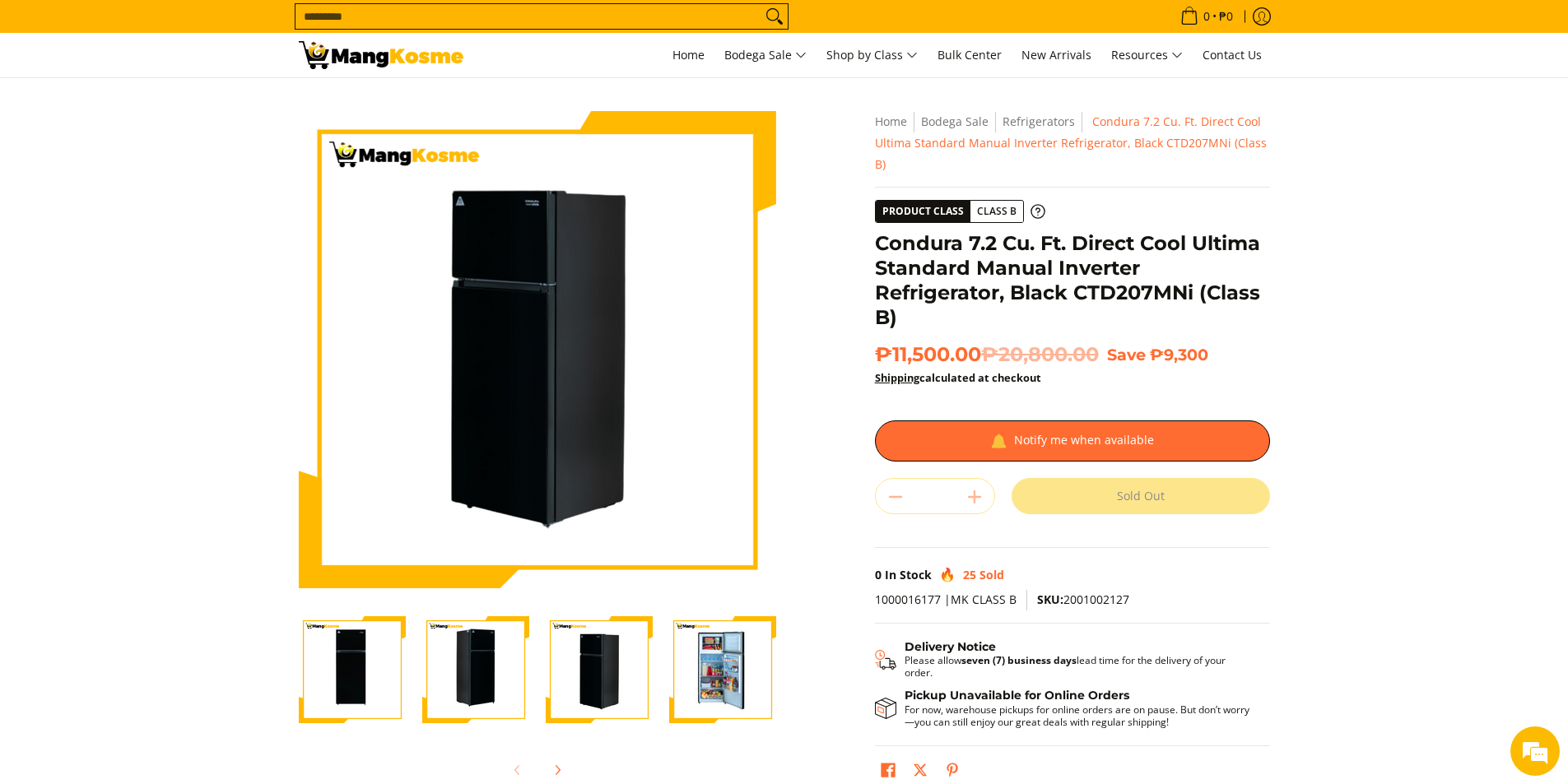
click at [449, 678] on img "Condura 7.2 Cu. Ft. Direct Cool Ultima Standard Manual Inverter Refrigerator, B…" at bounding box center [476, 670] width 107 height 107
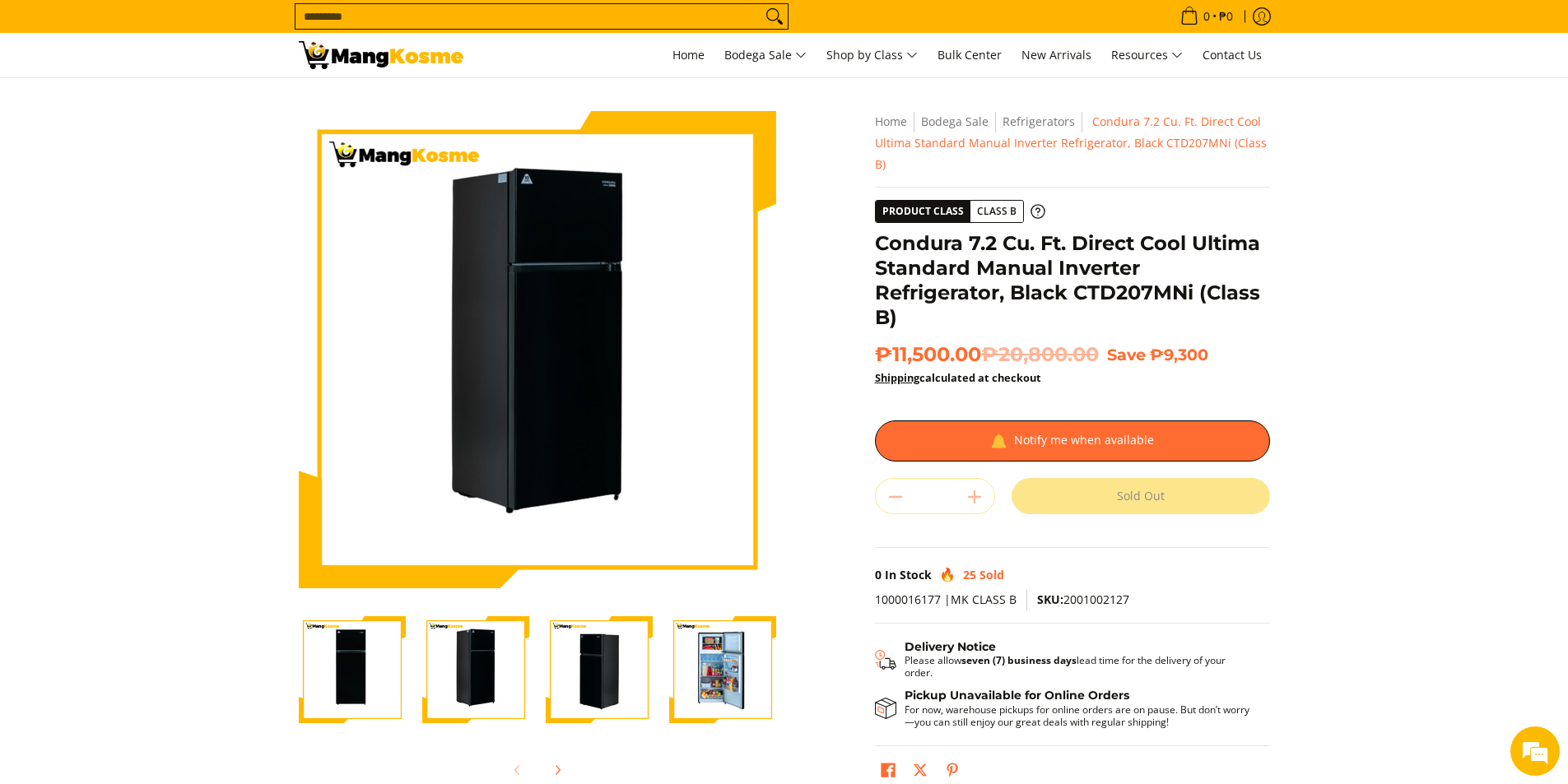
drag, startPoint x: 336, startPoint y: 675, endPoint x: 344, endPoint y: 674, distance: 8.1
click at [337, 675] on img "Condura 7.2 Cu. Ft. Direct Cool Ultima Standard Manual Inverter Refrigerator, B…" at bounding box center [353, 670] width 107 height 107
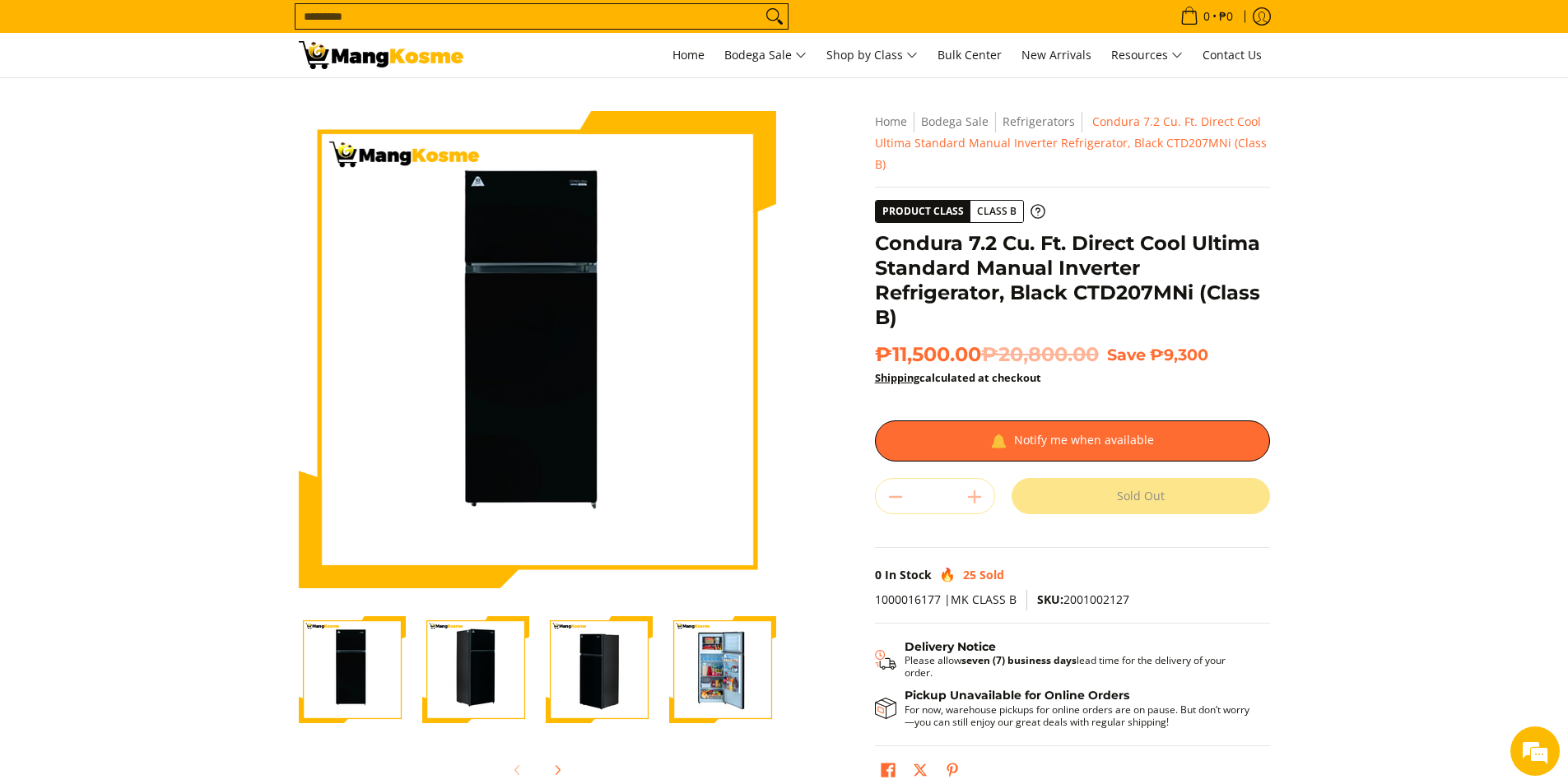
click at [415, 674] on div at bounding box center [476, 670] width 123 height 128
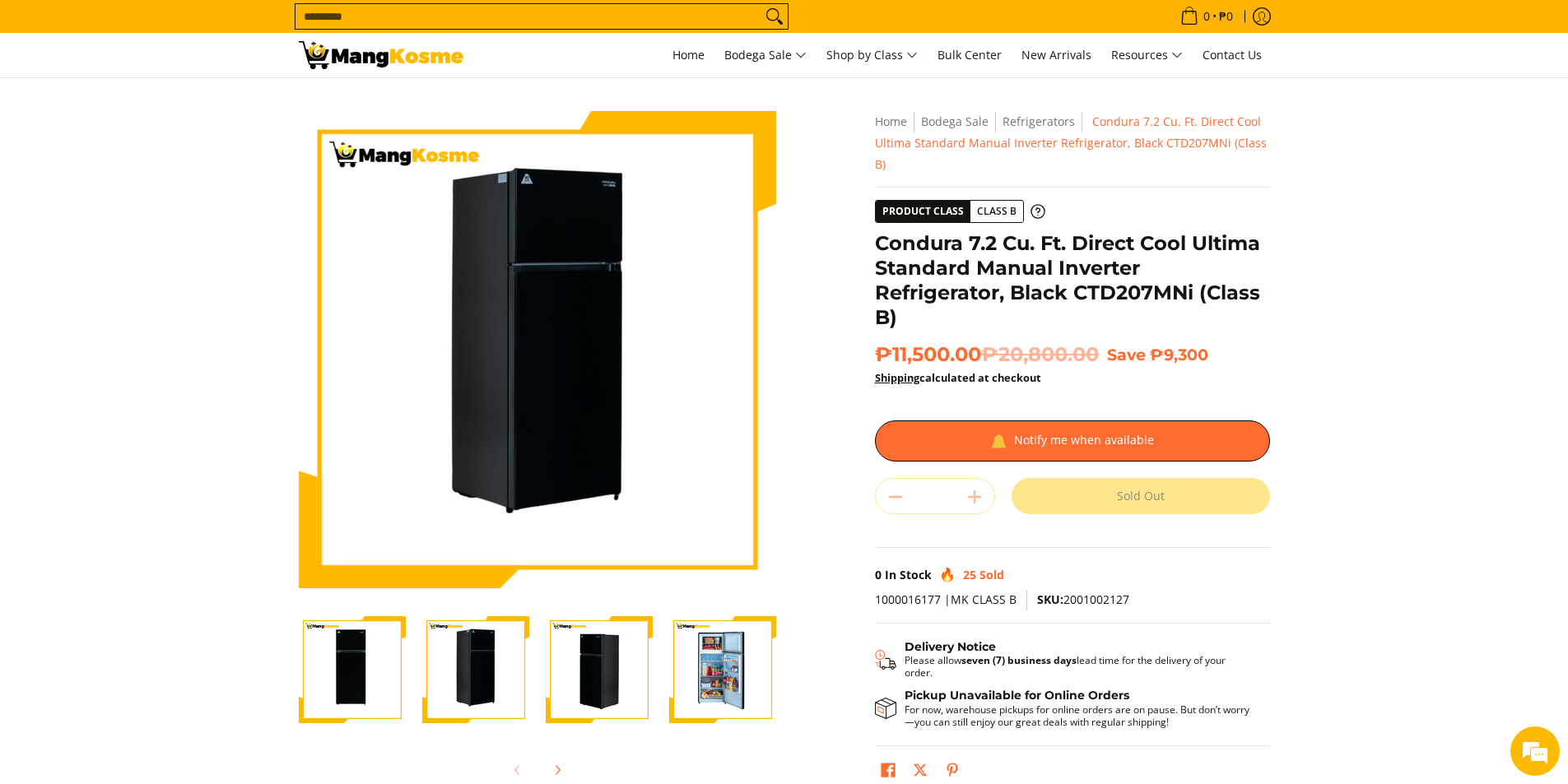
click at [576, 671] on img "Condura 7.2 Cu. Ft. Direct Cool Ultima Standard Manual Inverter Refrigerator, B…" at bounding box center [599, 670] width 107 height 107
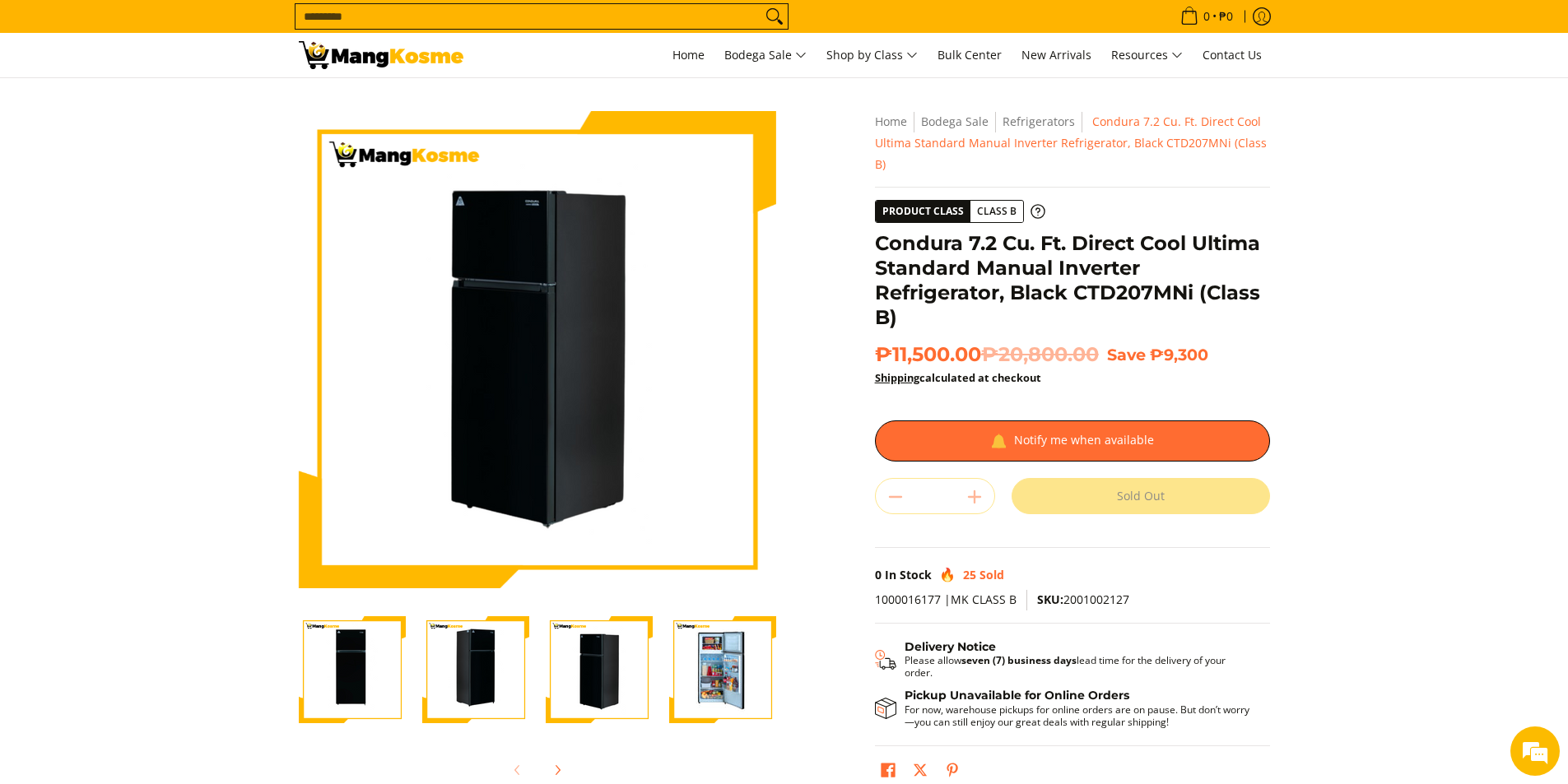
click at [707, 651] on img "Condura 7.2 Cu. Ft. Direct Cool Ultima Standard Manual Inverter Refrigerator, B…" at bounding box center [722, 670] width 107 height 107
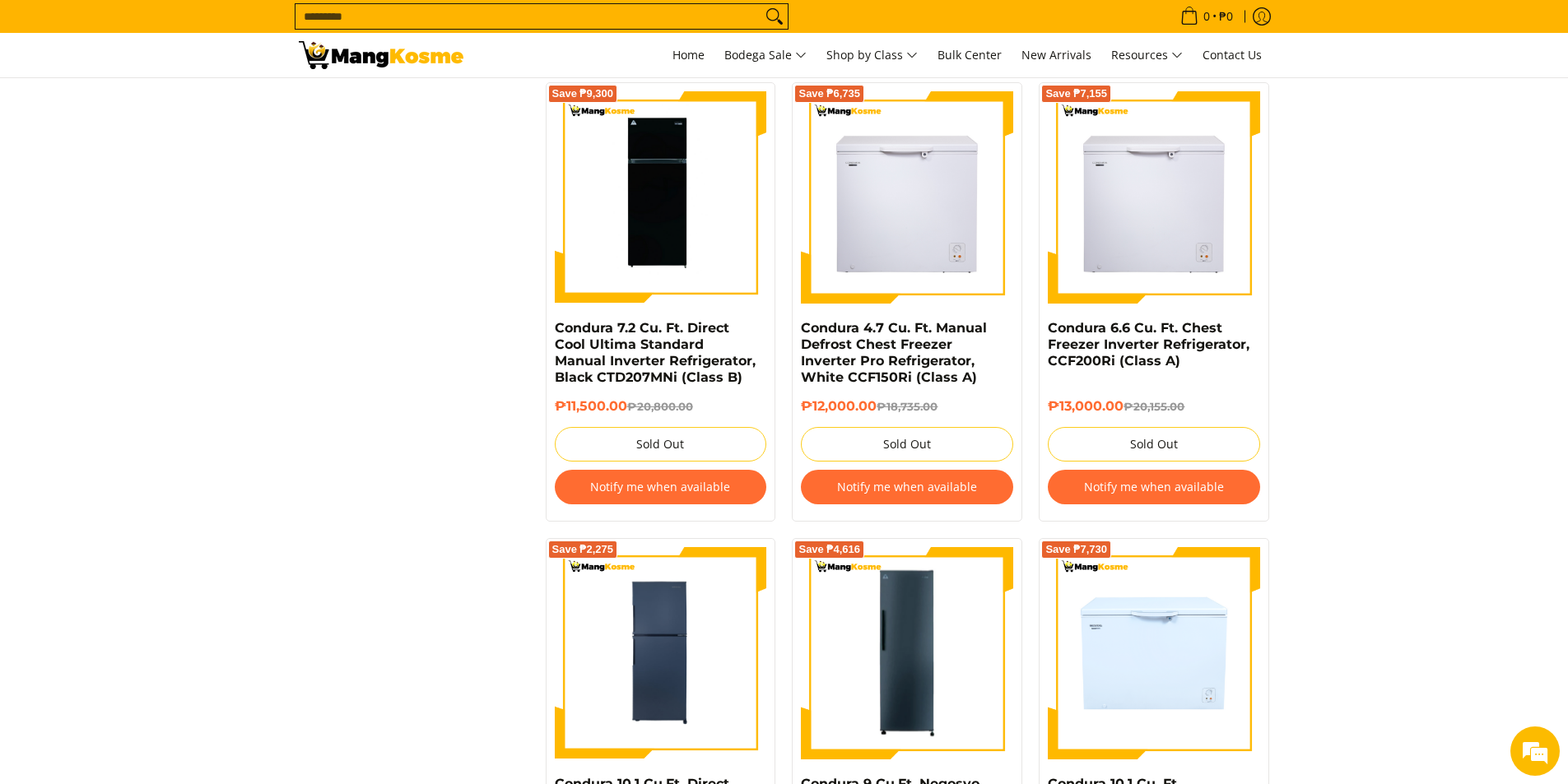
click at [646, 492] on button "Notify me when available" at bounding box center [661, 487] width 213 height 35
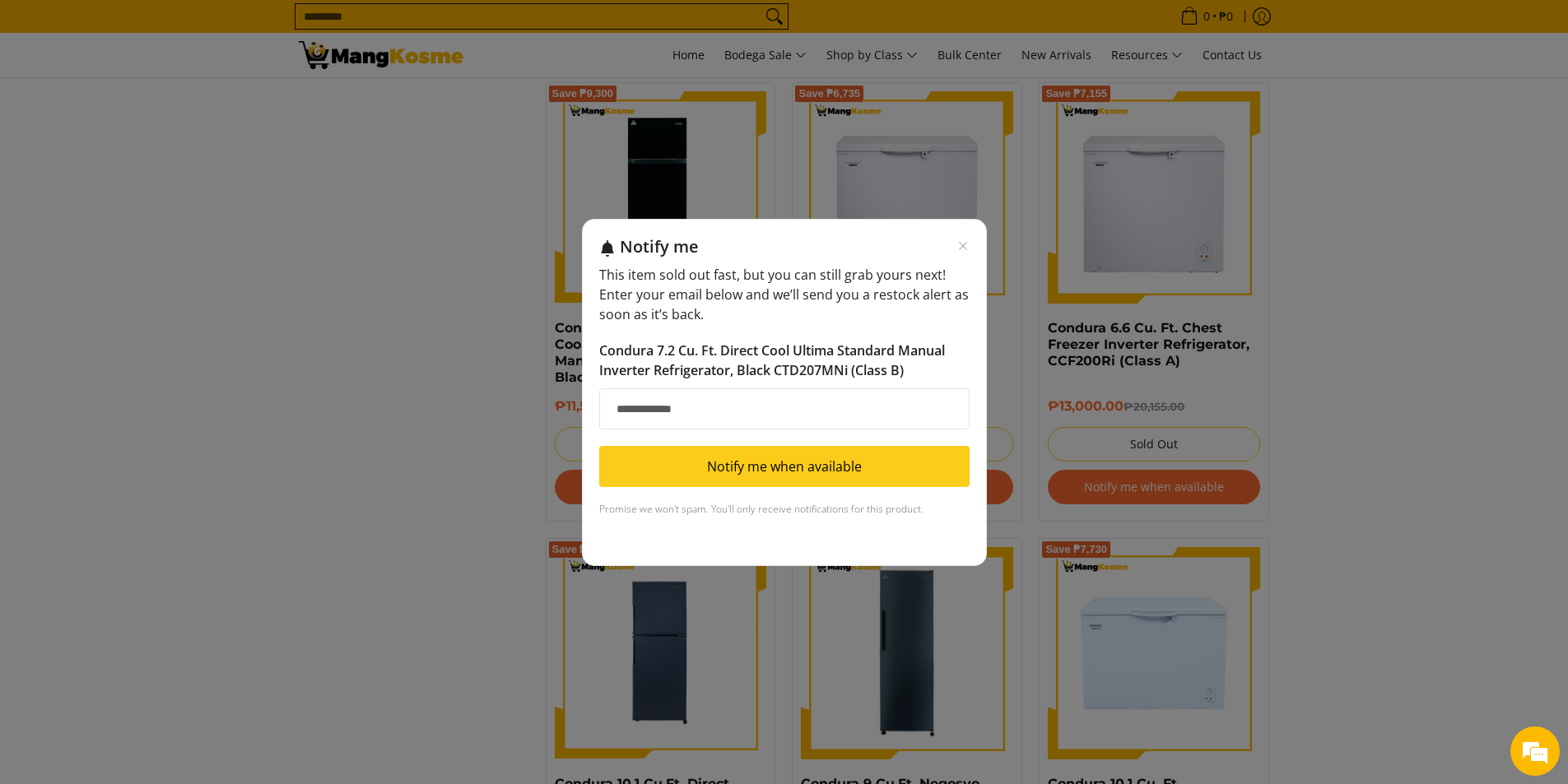
click at [679, 402] on input "Email address" at bounding box center [784, 409] width 371 height 41
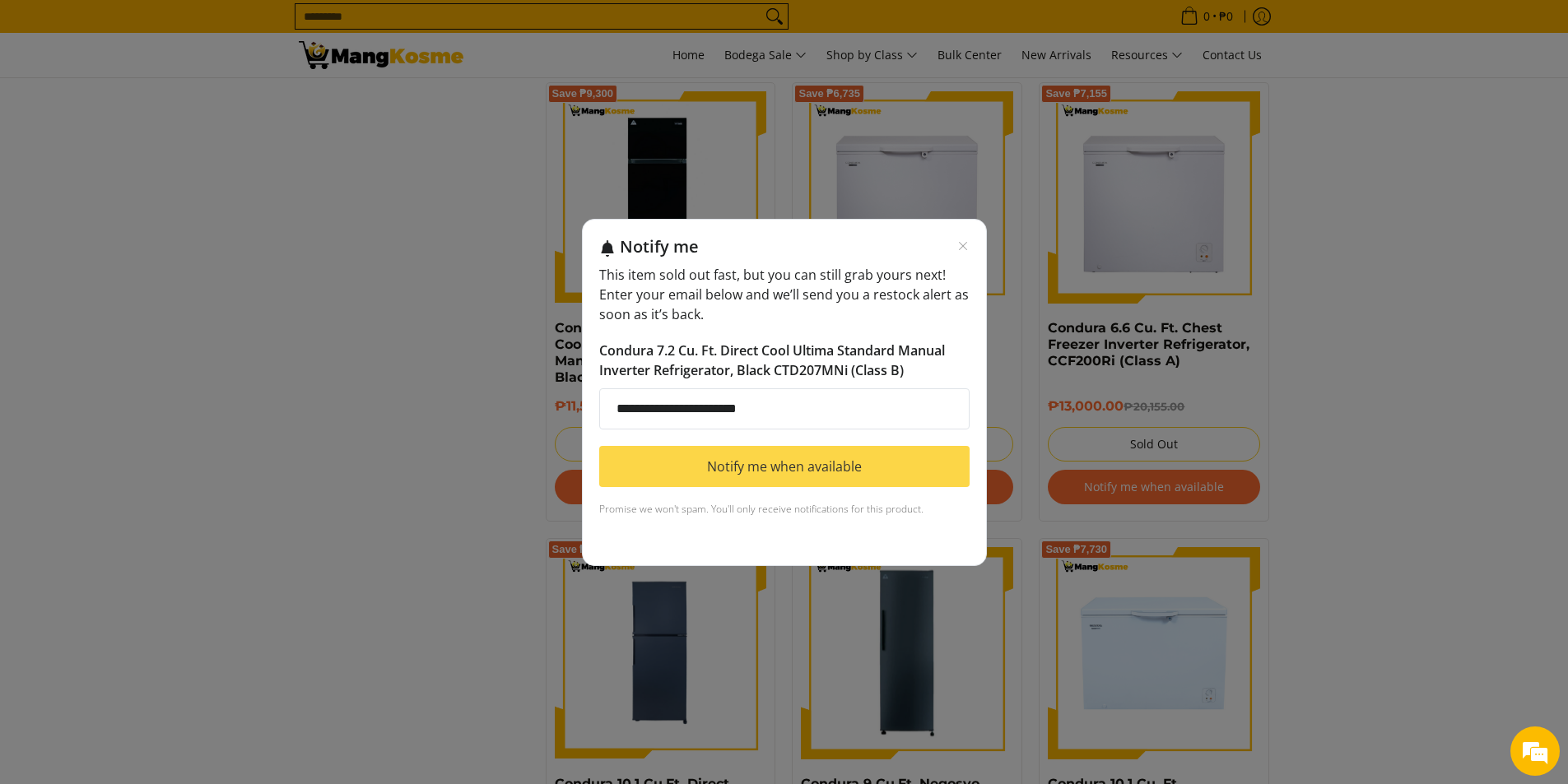
type input "**********"
click at [787, 458] on button "Notify me when available" at bounding box center [784, 467] width 371 height 41
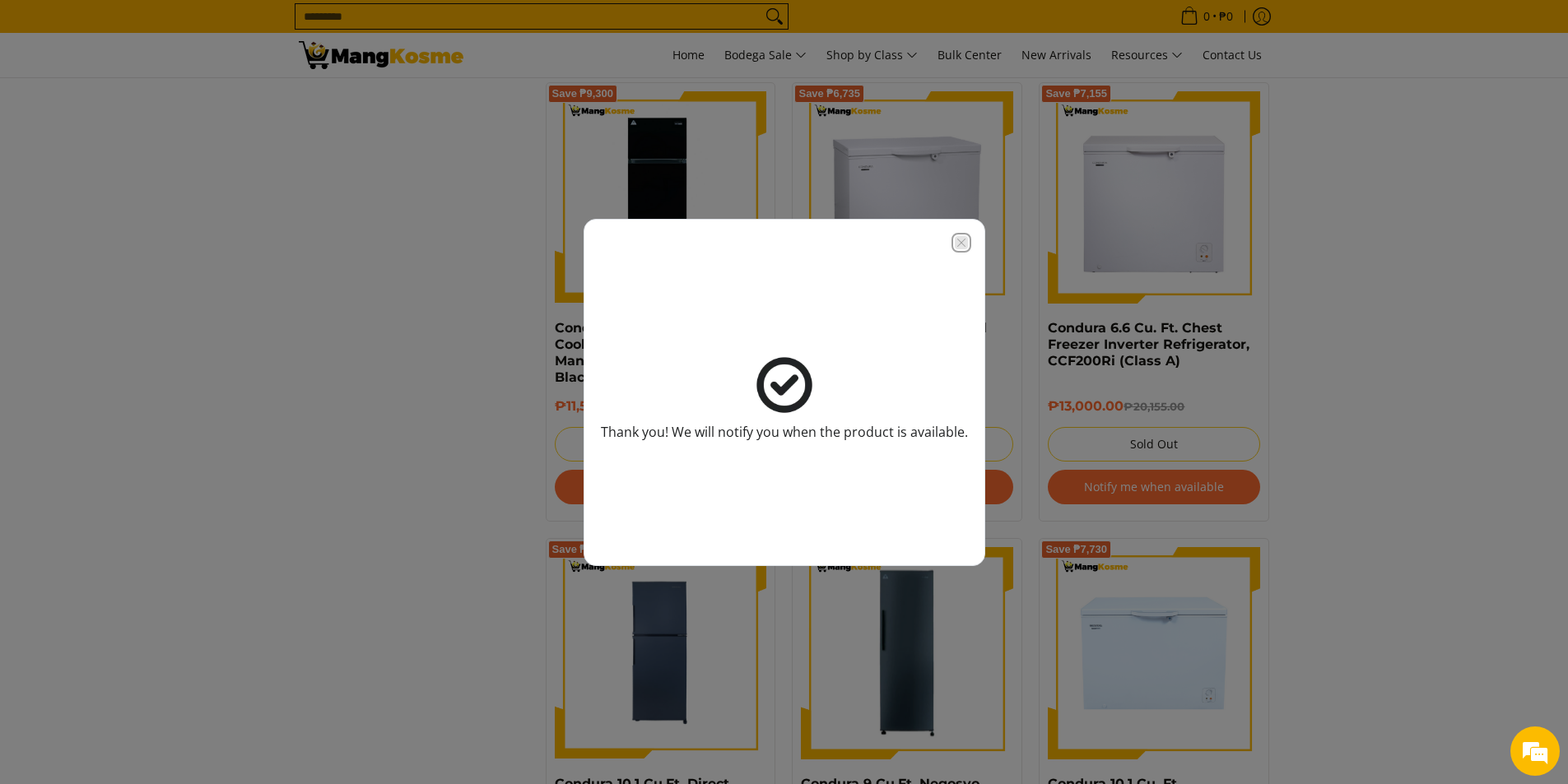
drag, startPoint x: 952, startPoint y: 241, endPoint x: 920, endPoint y: 241, distance: 32.0
click at [956, 241] on icon "Close modal" at bounding box center [960, 241] width 8 height 8
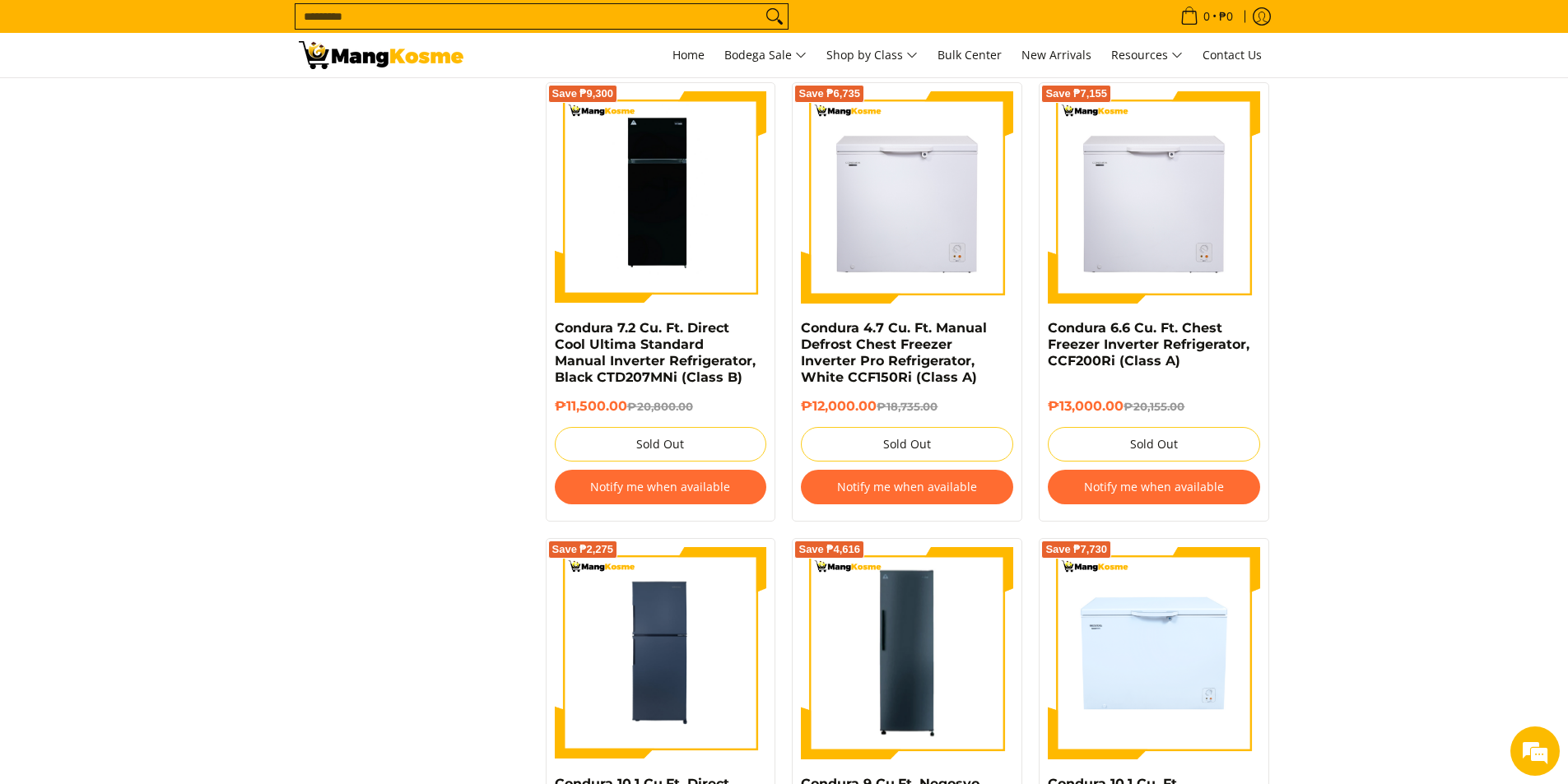
click at [286, 321] on div "**********" at bounding box center [784, 543] width 1005 height 3793
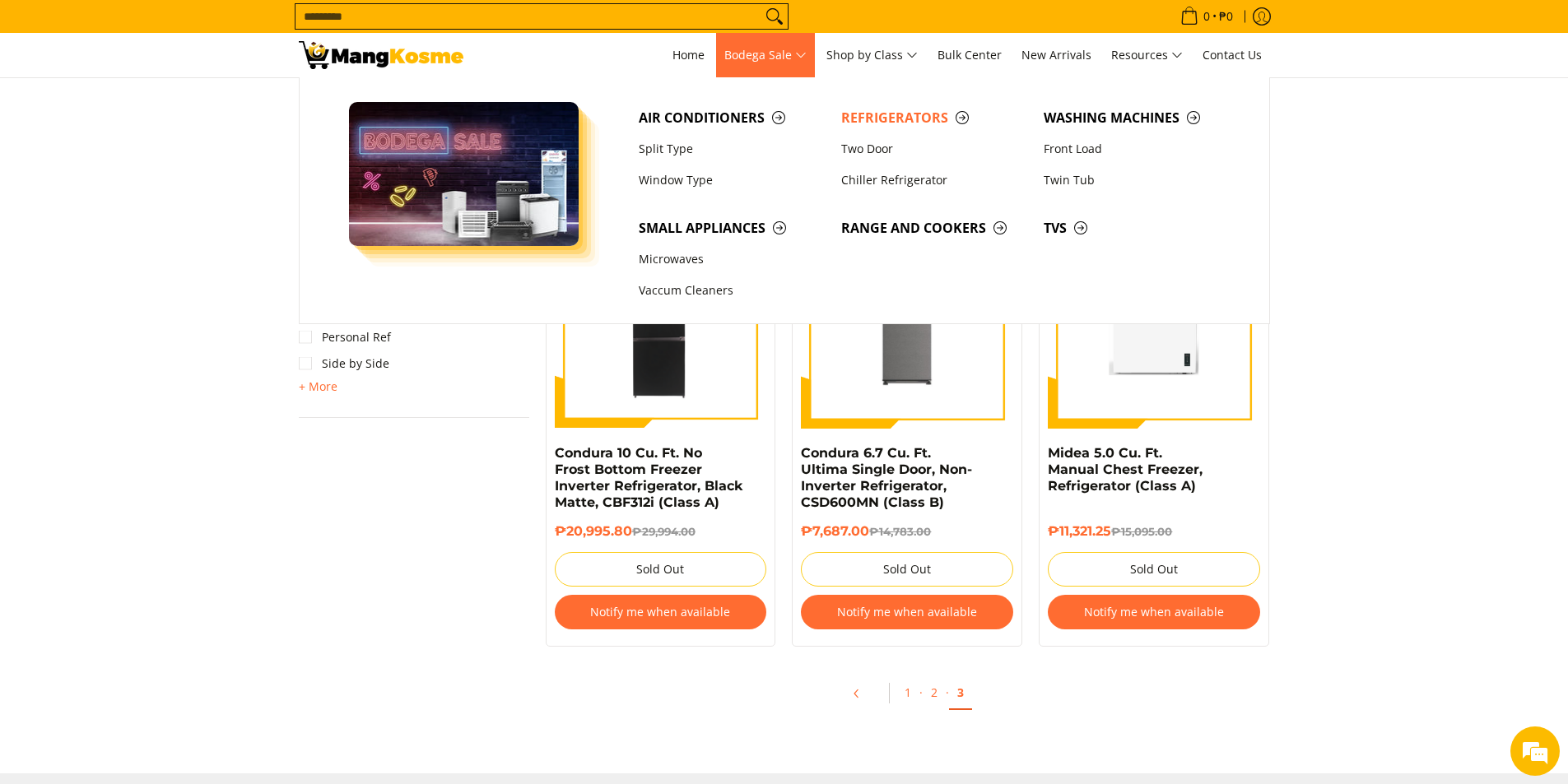
click at [789, 62] on span "Bodega Sale" at bounding box center [765, 55] width 82 height 21
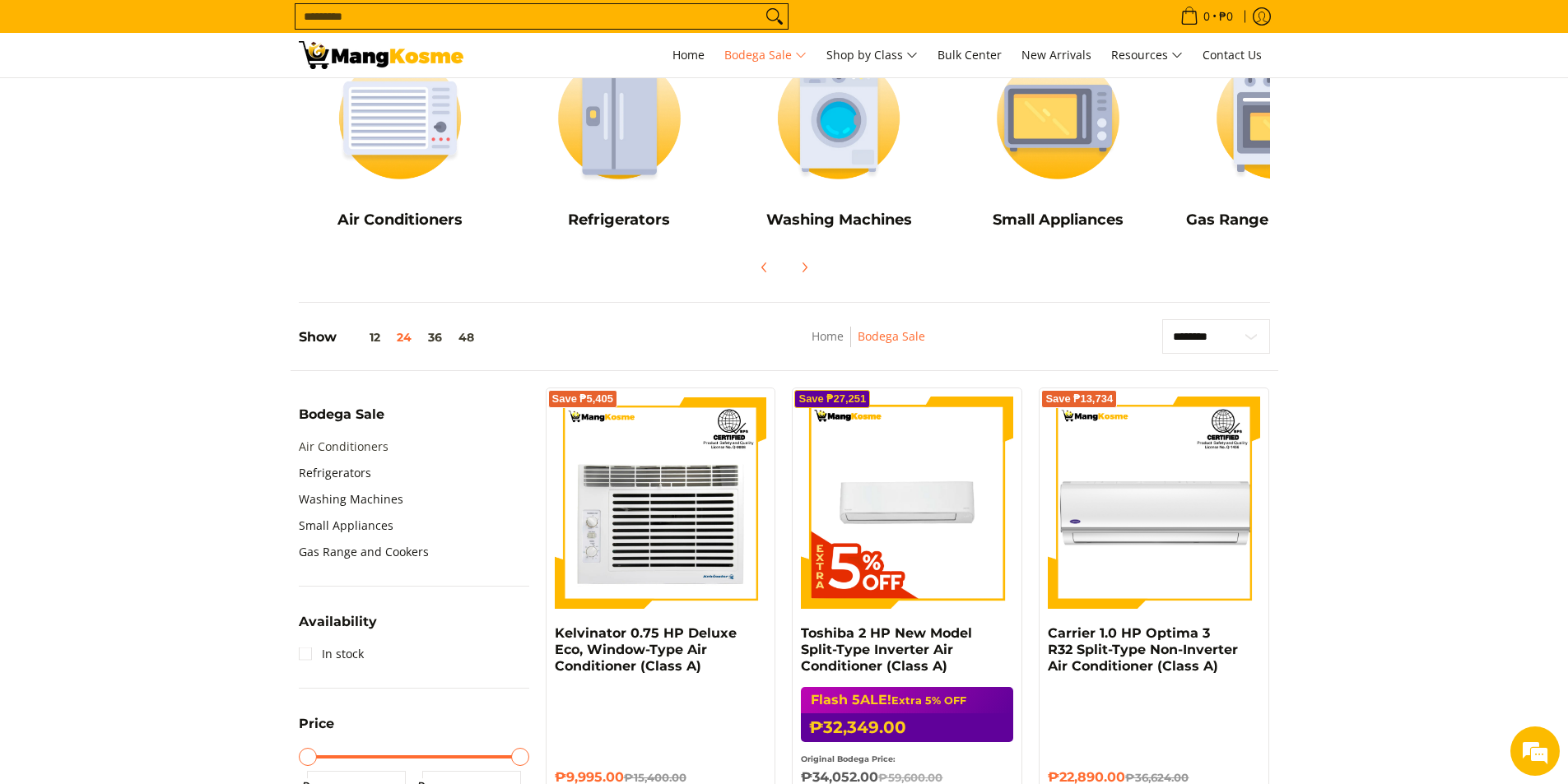
click at [346, 438] on link "Air Conditioners" at bounding box center [344, 446] width 89 height 26
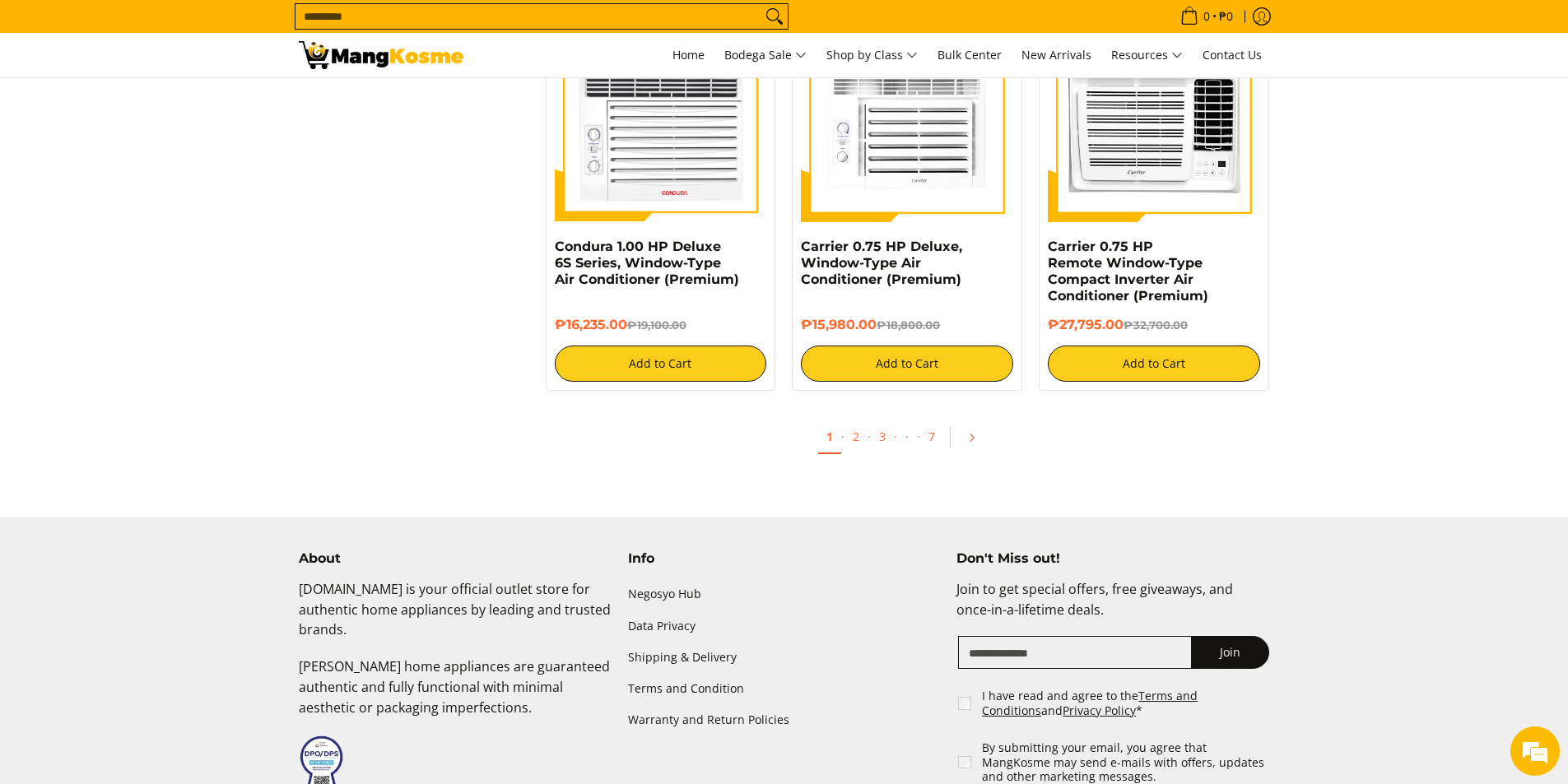
scroll to position [3622, 0]
